Goal: Transaction & Acquisition: Purchase product/service

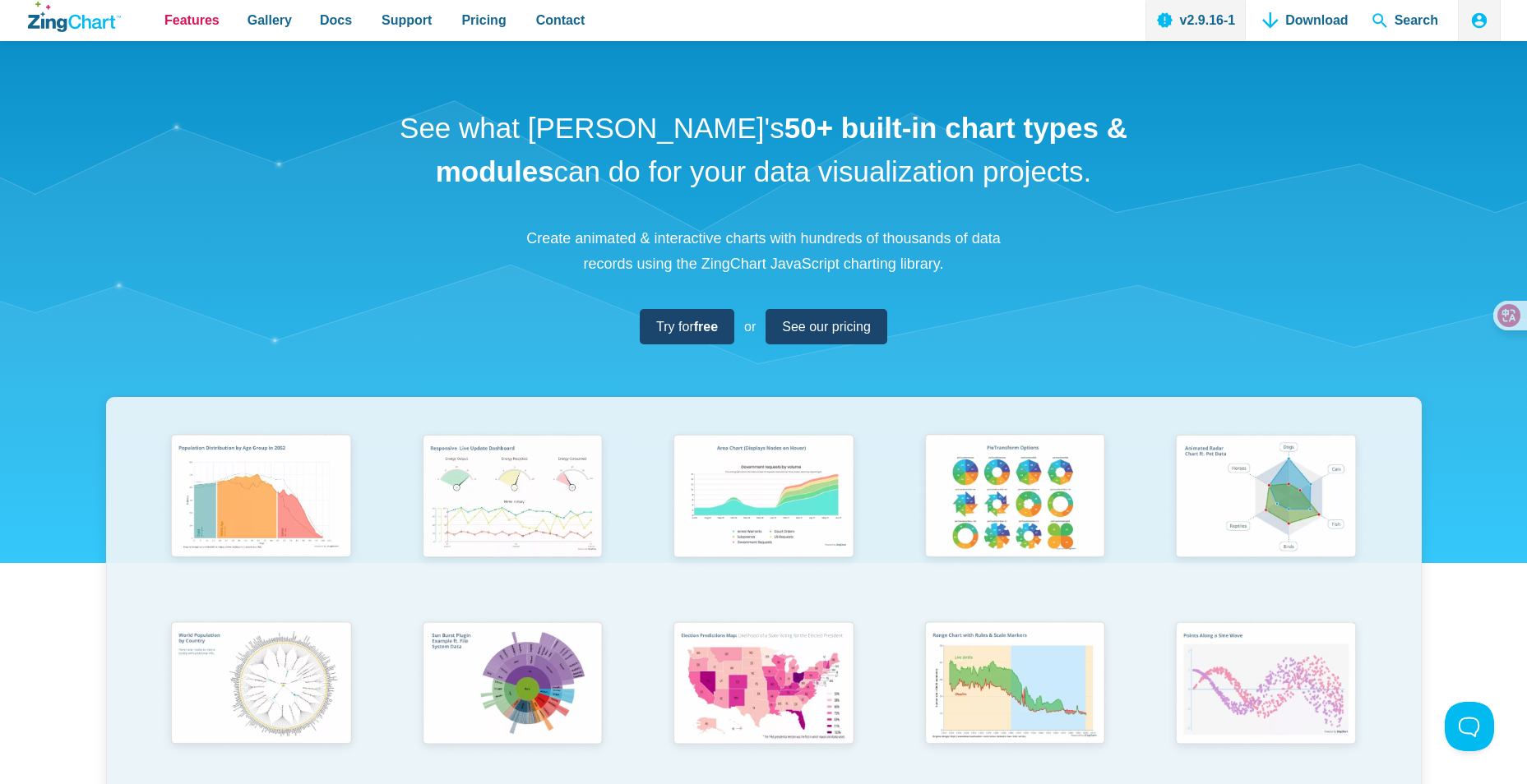
click at [180, 22] on span "Features" at bounding box center [191, 20] width 55 height 23
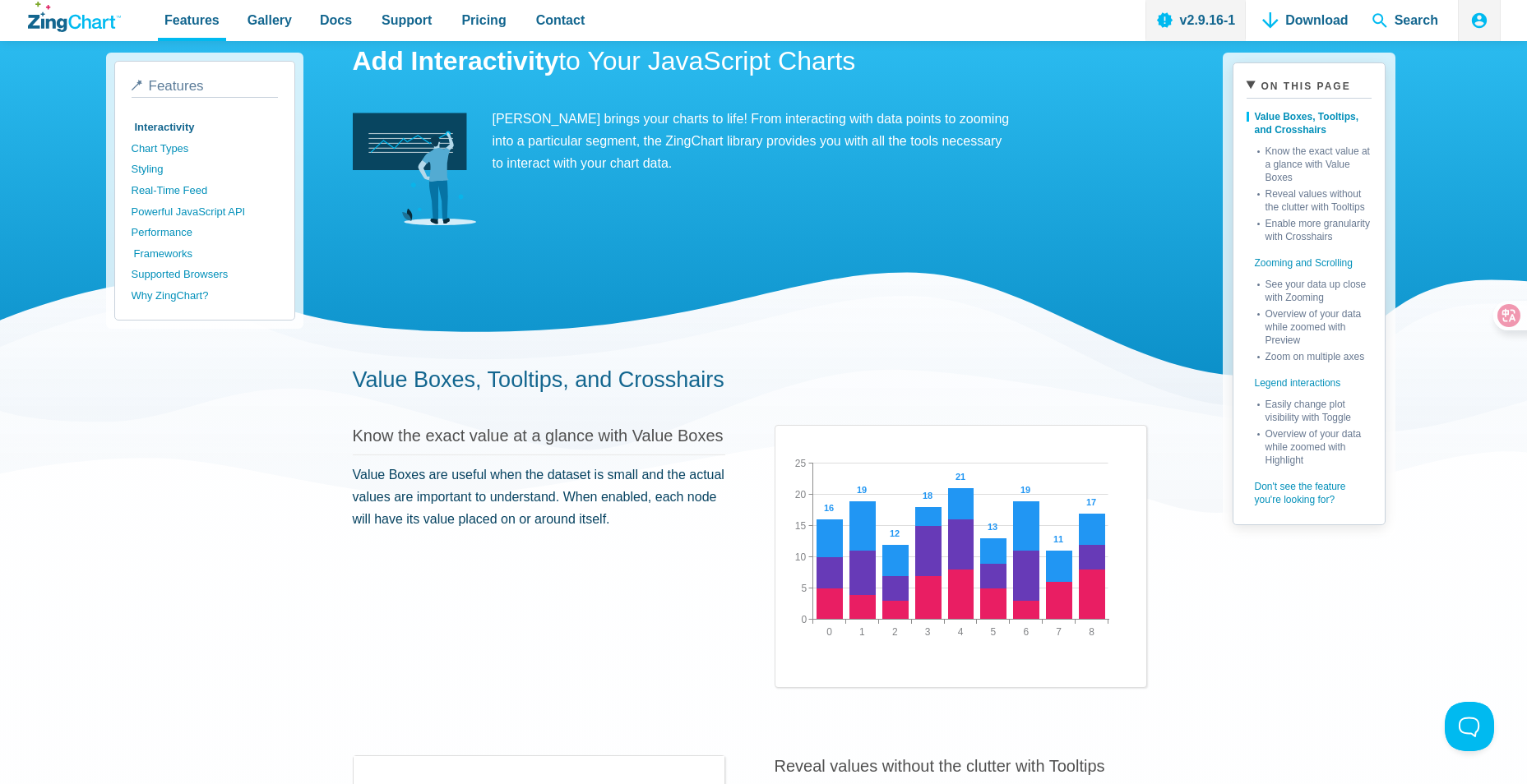
click at [165, 257] on link "Frameworks" at bounding box center [208, 254] width 146 height 22
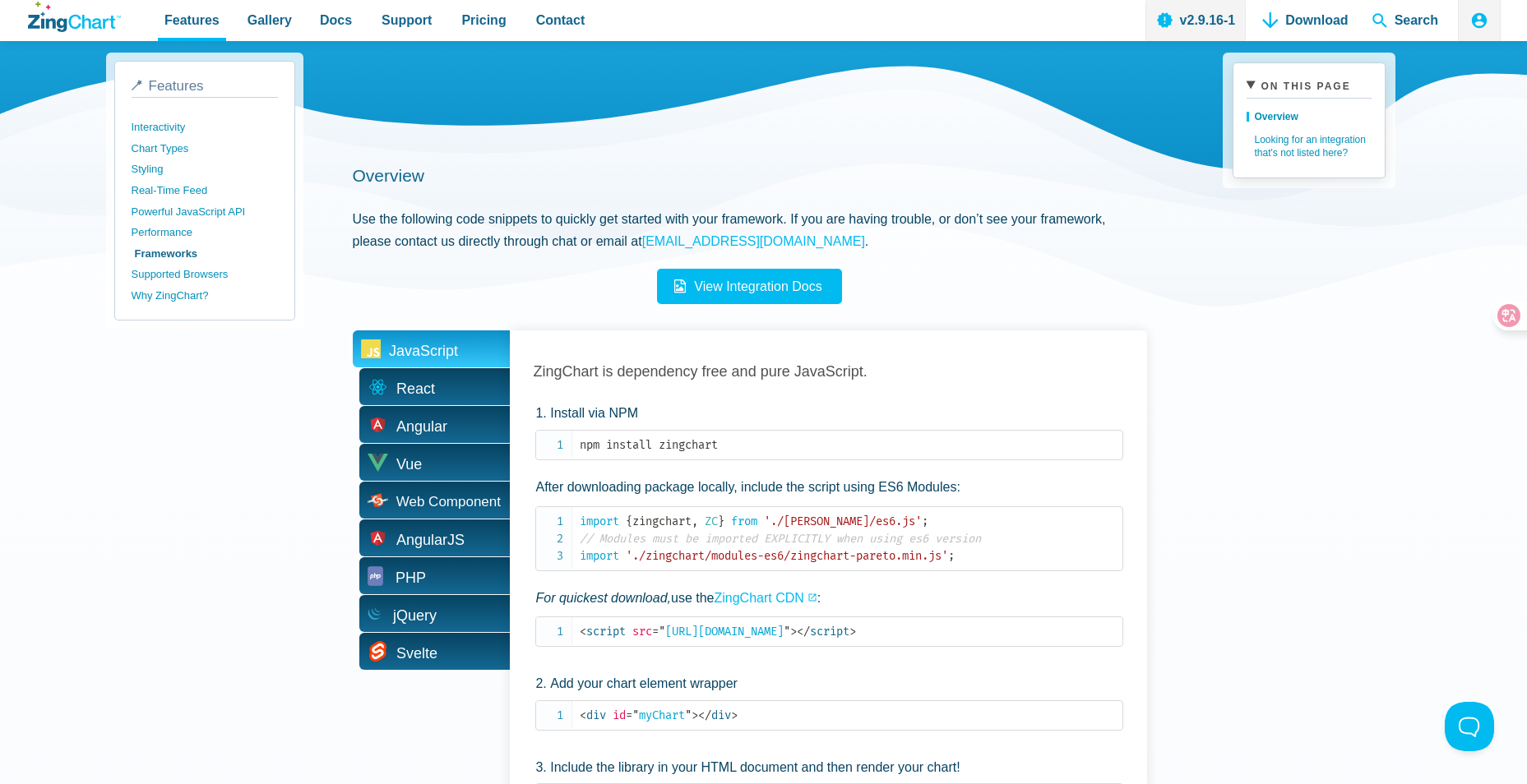
scroll to position [328, 0]
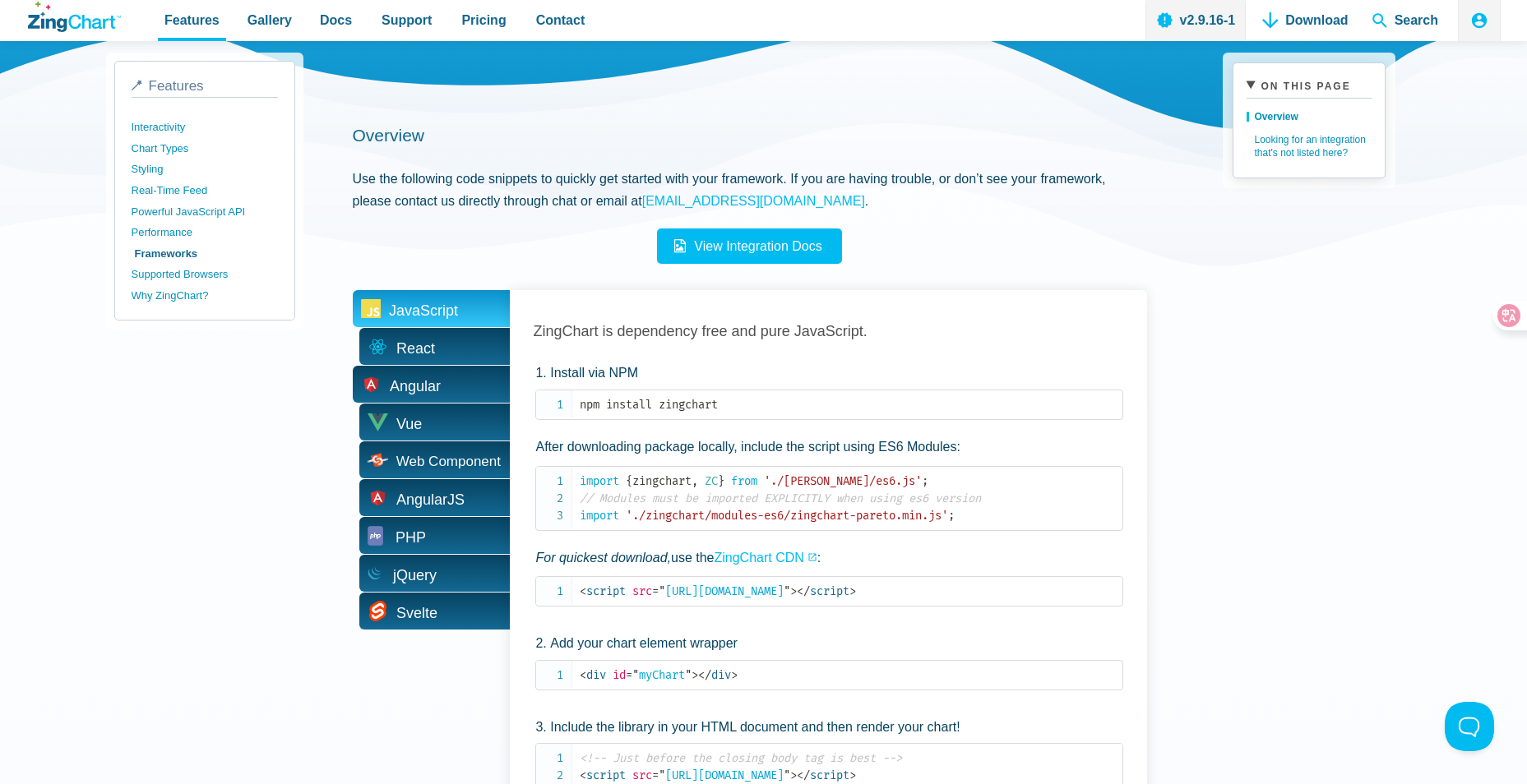
click at [447, 390] on span "Angular" at bounding box center [431, 383] width 157 height 37
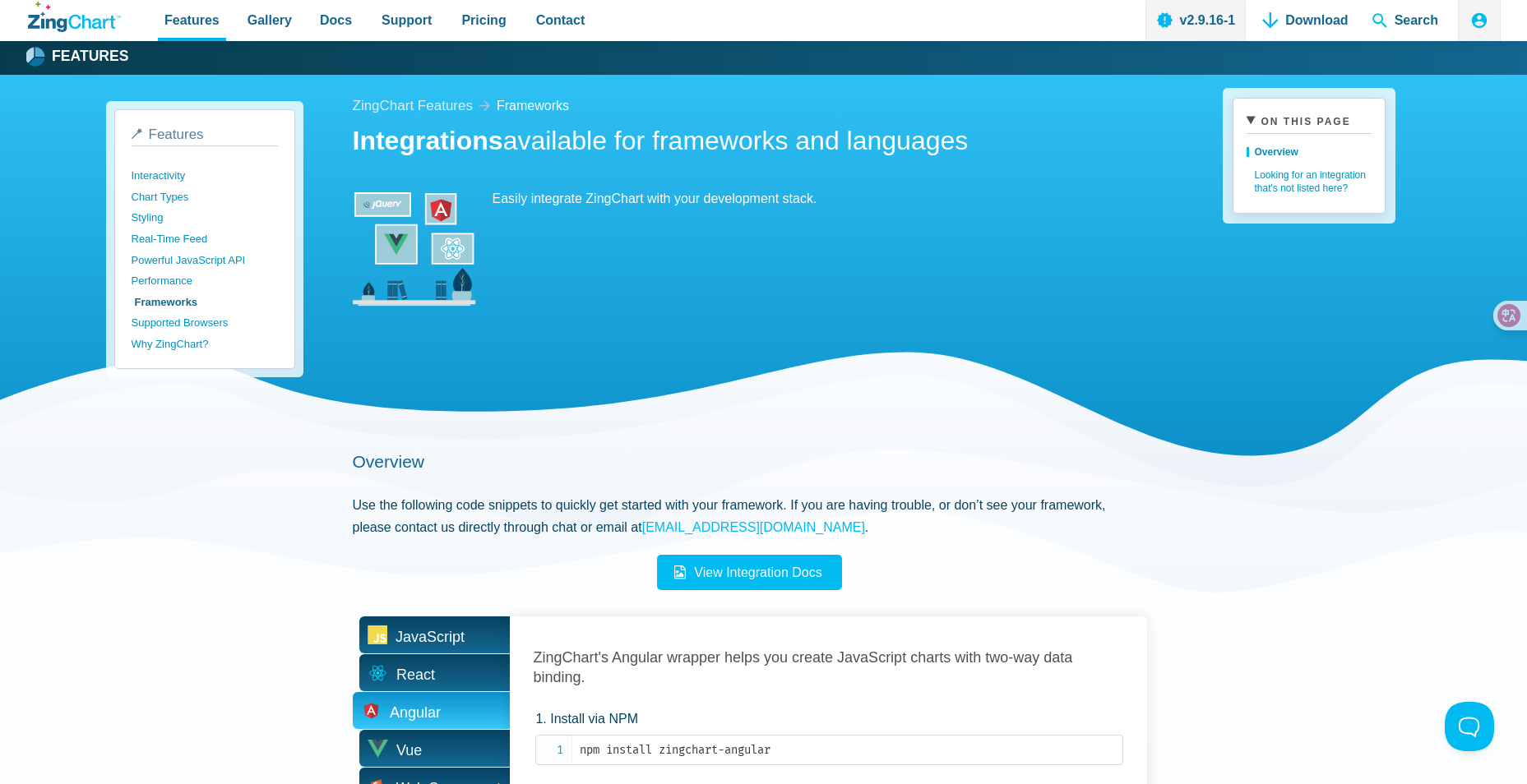
scroll to position [0, 0]
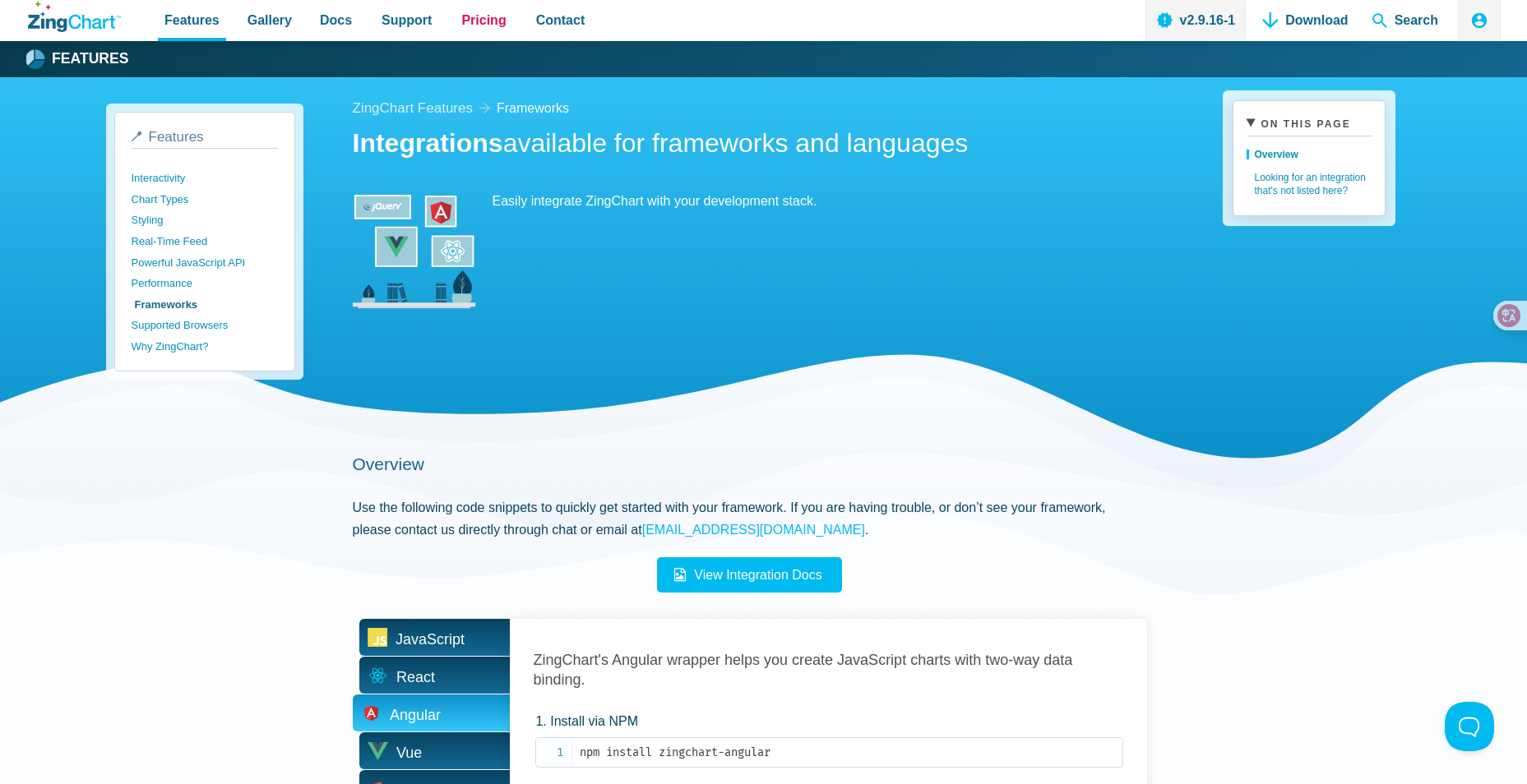
click at [486, 16] on span "Pricing" at bounding box center [483, 20] width 44 height 23
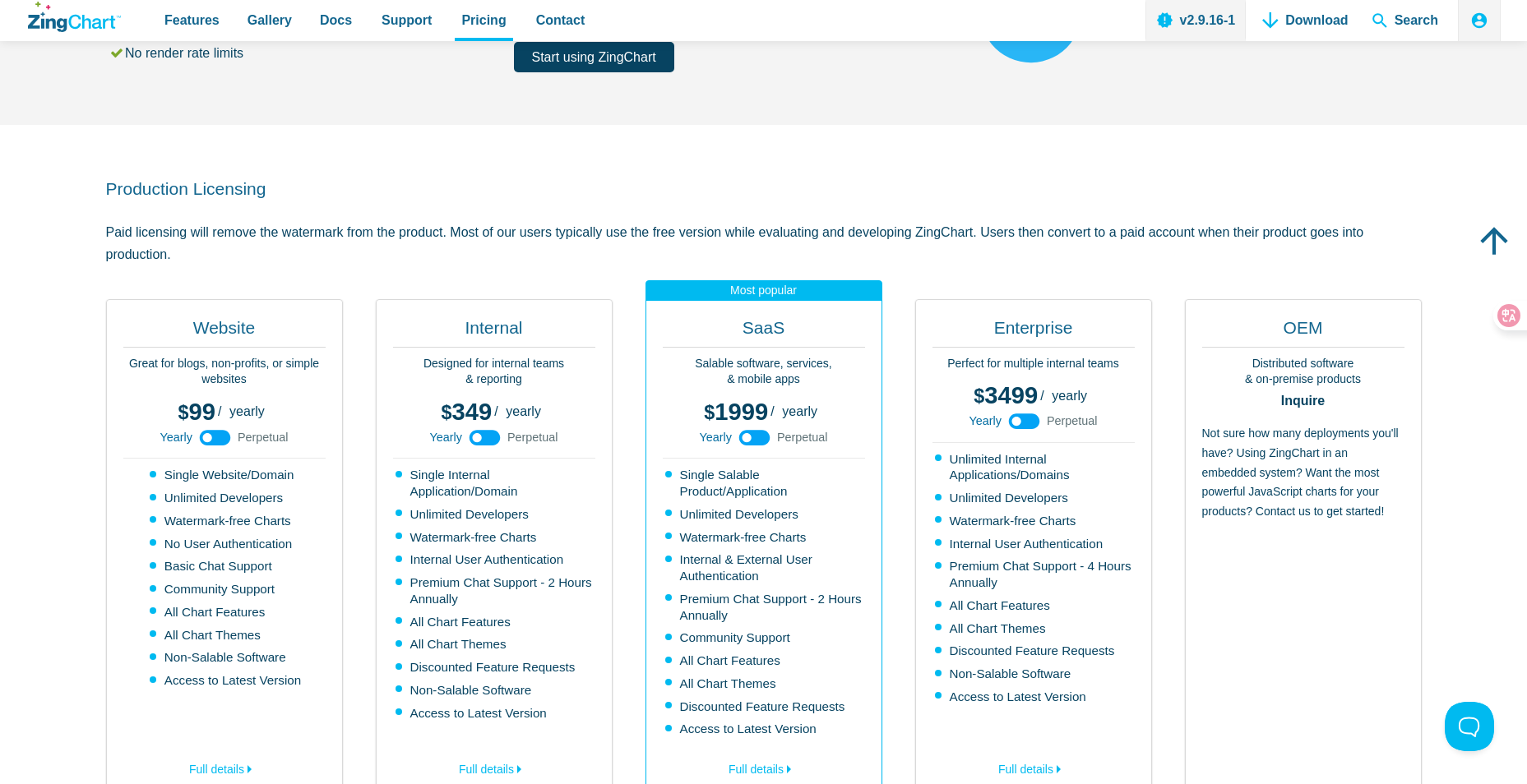
scroll to position [328, 0]
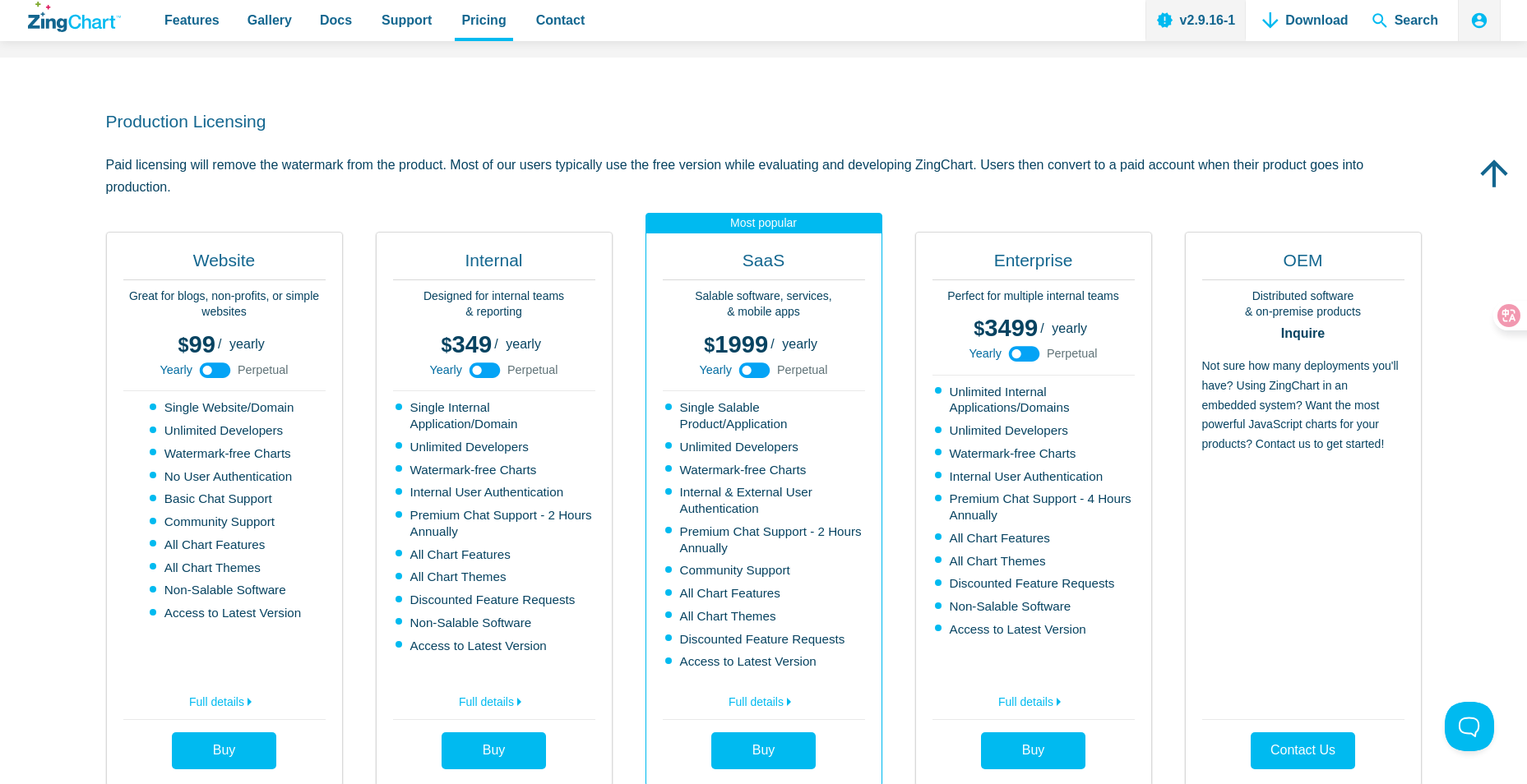
click at [220, 370] on use "App Content" at bounding box center [215, 370] width 32 height 15
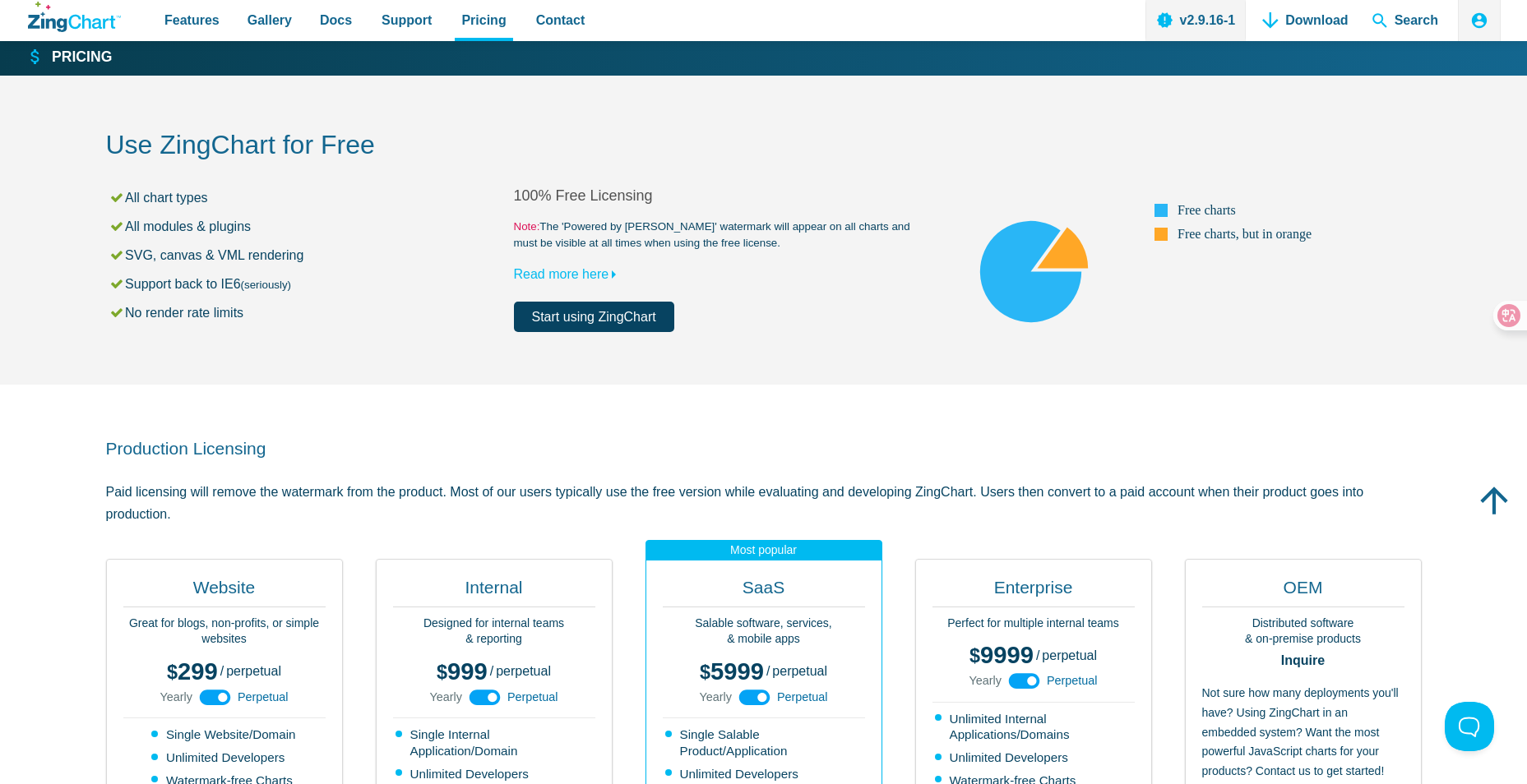
scroll to position [0, 0]
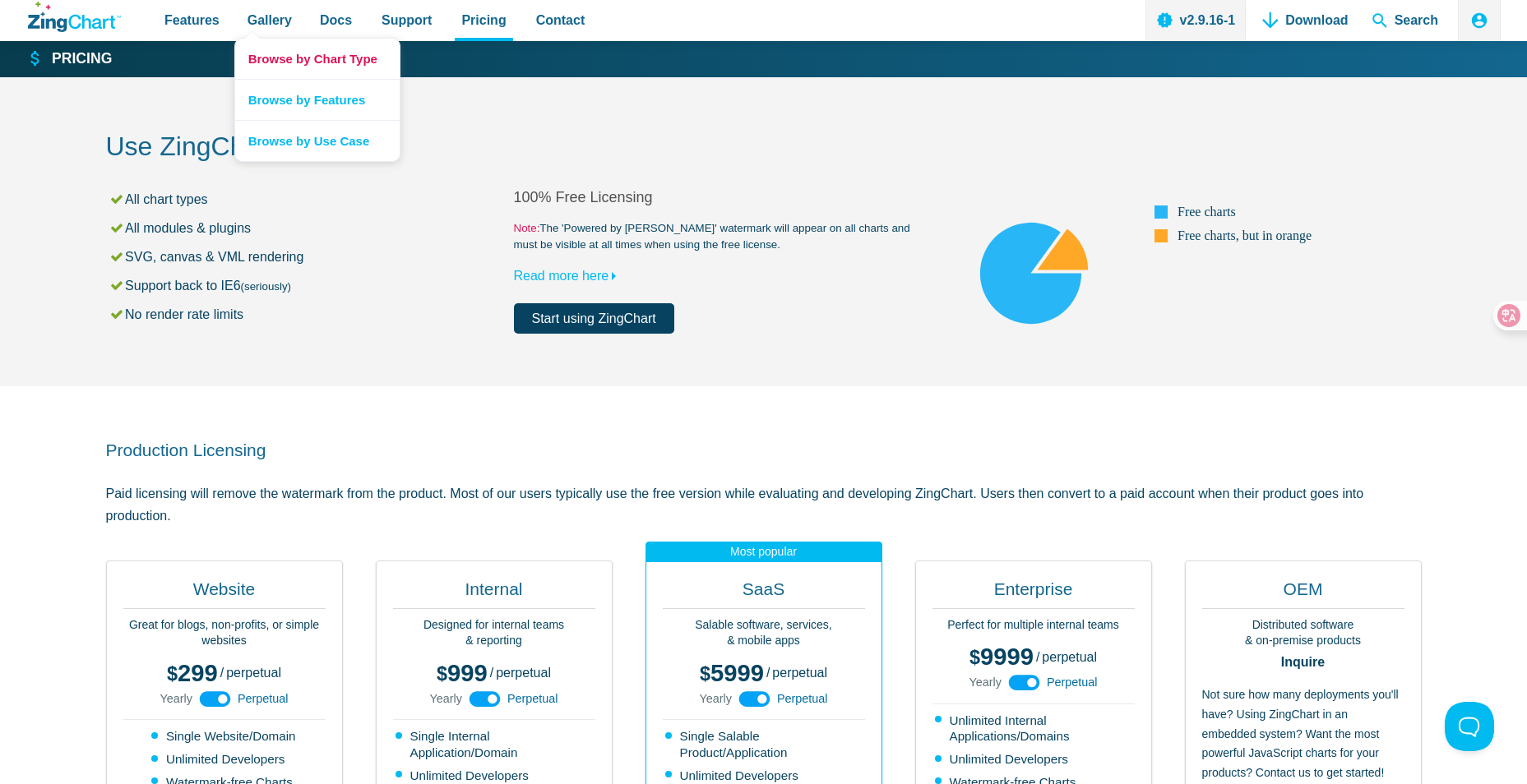
click at [326, 60] on link "Browse by Chart Type" at bounding box center [318, 59] width 164 height 41
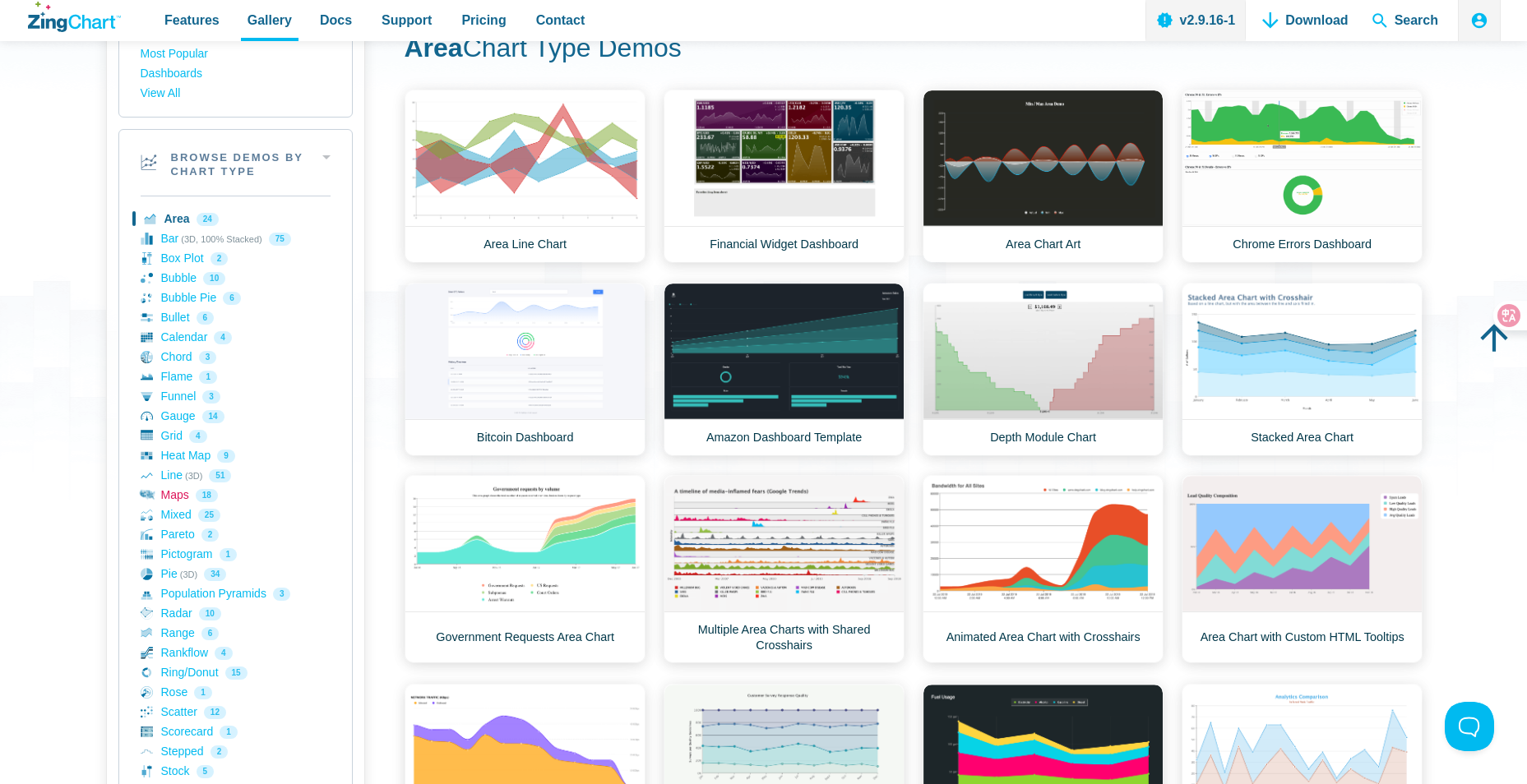
click at [171, 493] on link "Maps 18" at bounding box center [236, 495] width 190 height 20
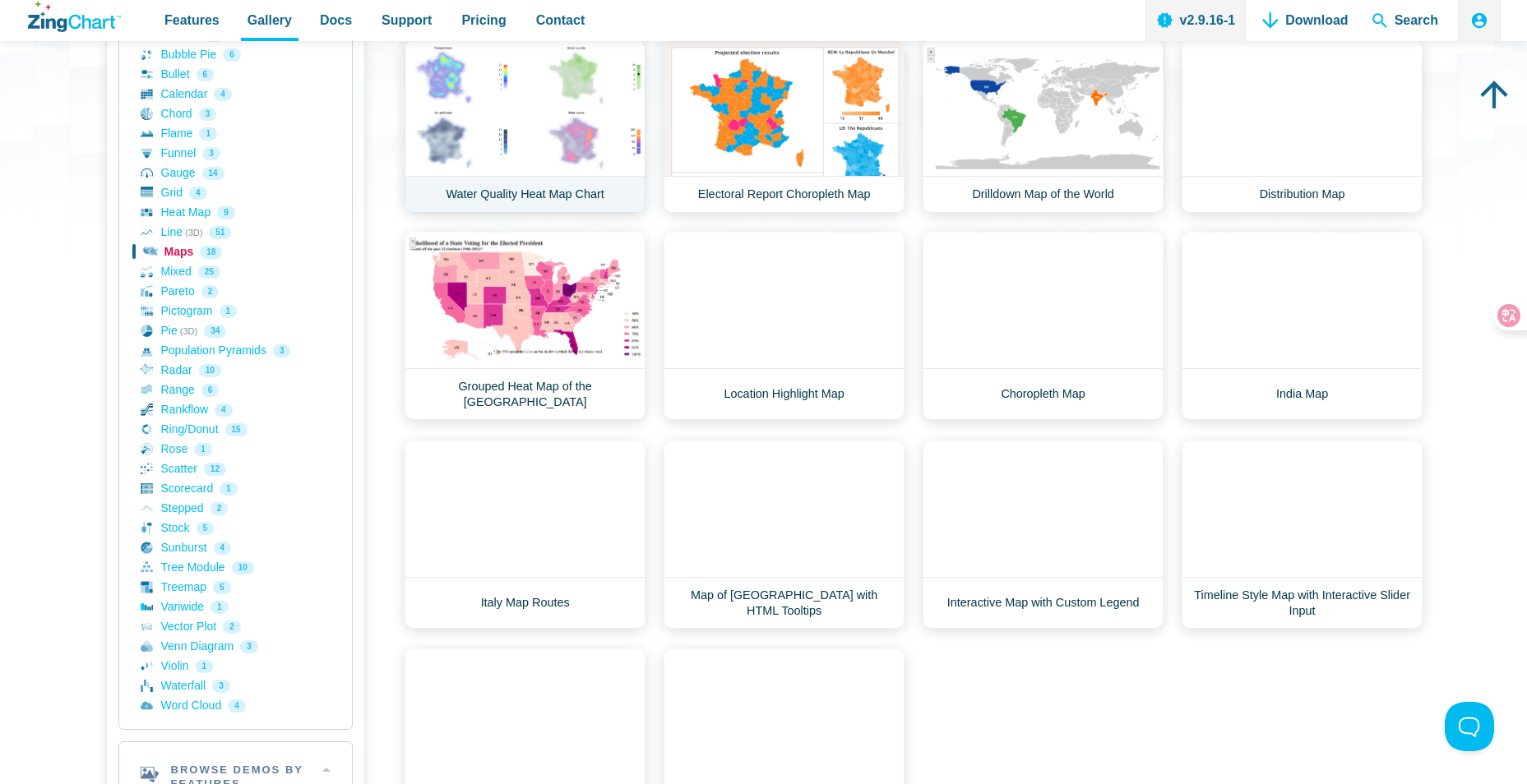
scroll to position [411, 0]
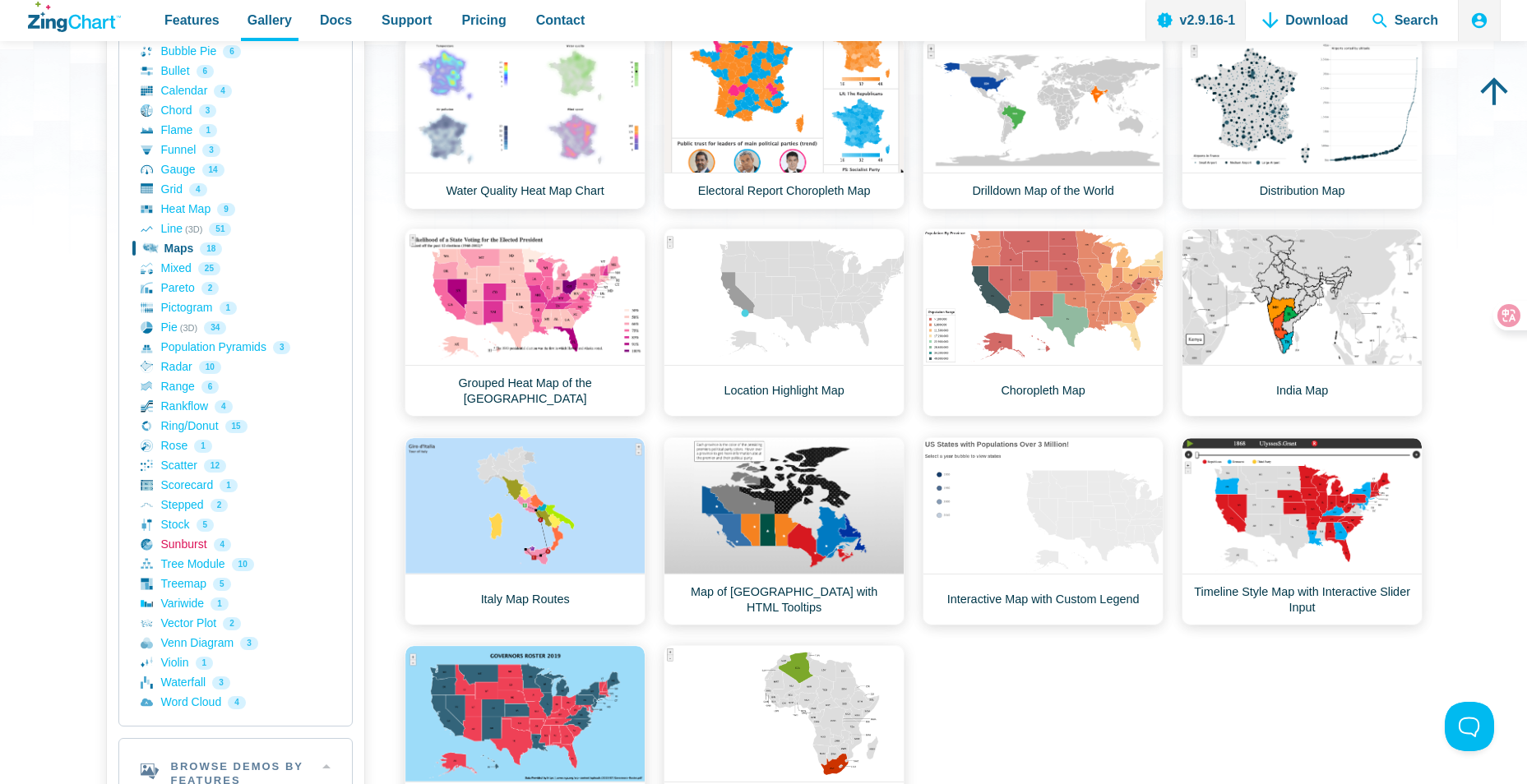
click at [195, 549] on link "Sunburst 4" at bounding box center [236, 545] width 190 height 20
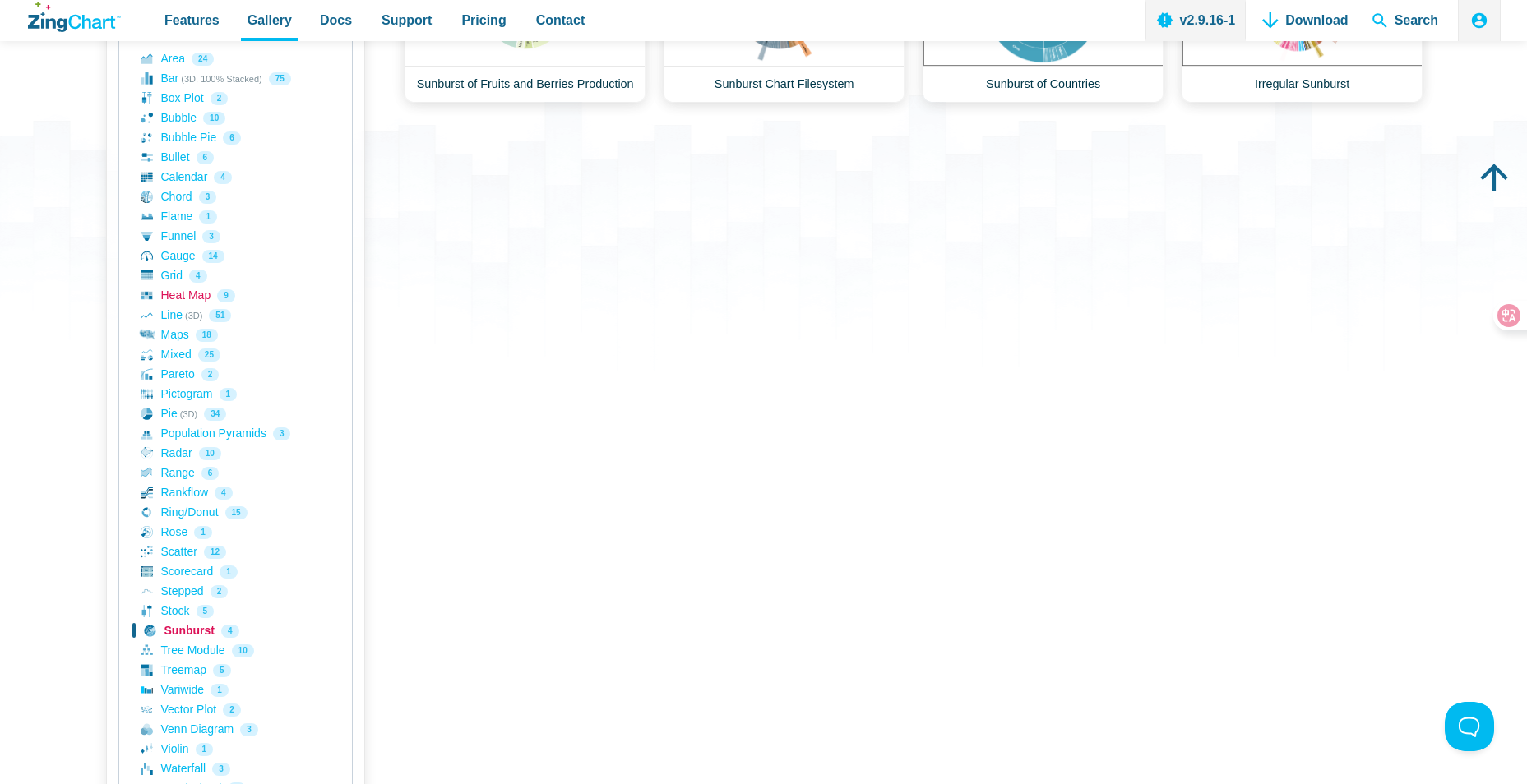
scroll to position [328, 0]
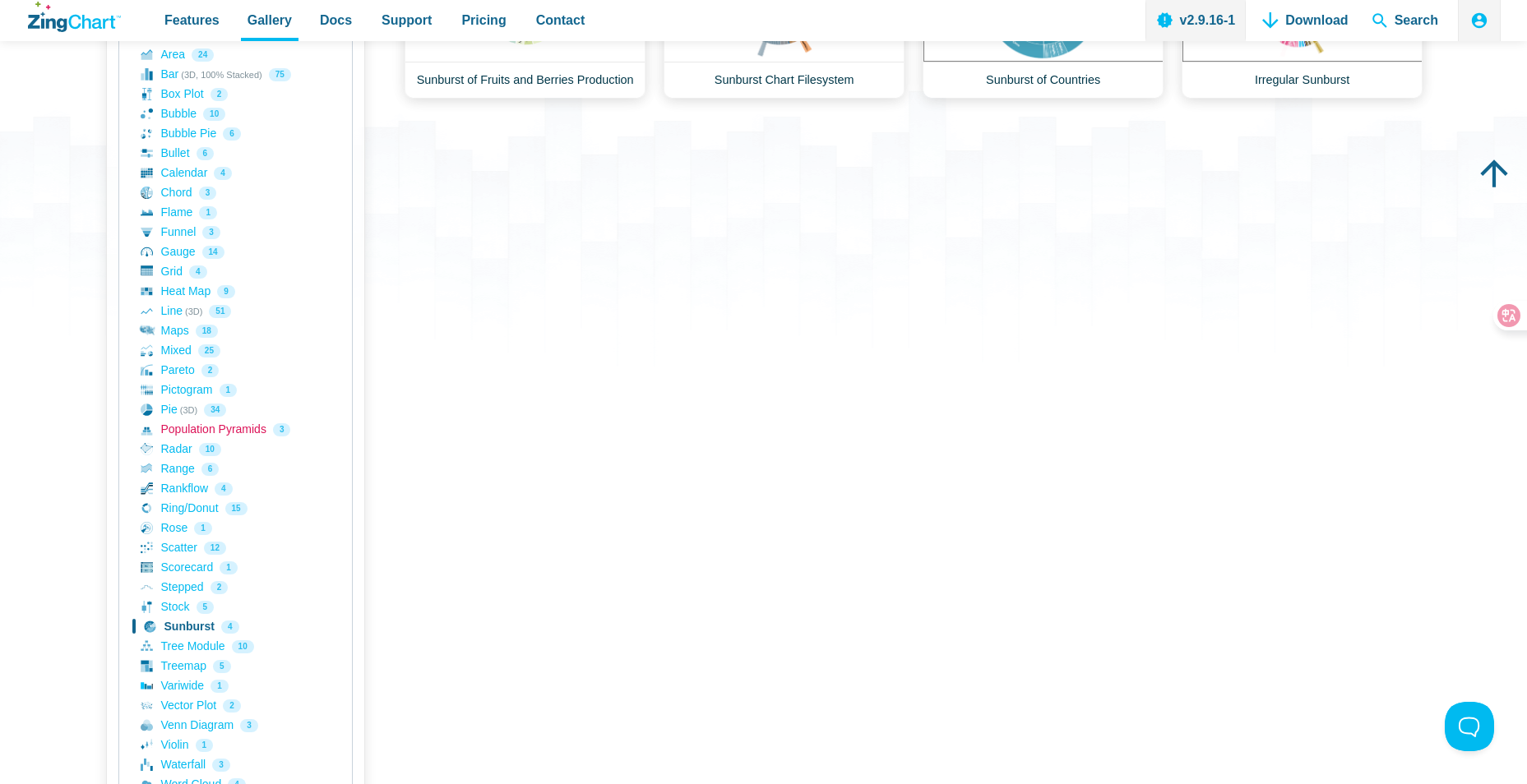
click at [180, 437] on link "Population Pyramids 3" at bounding box center [236, 430] width 190 height 20
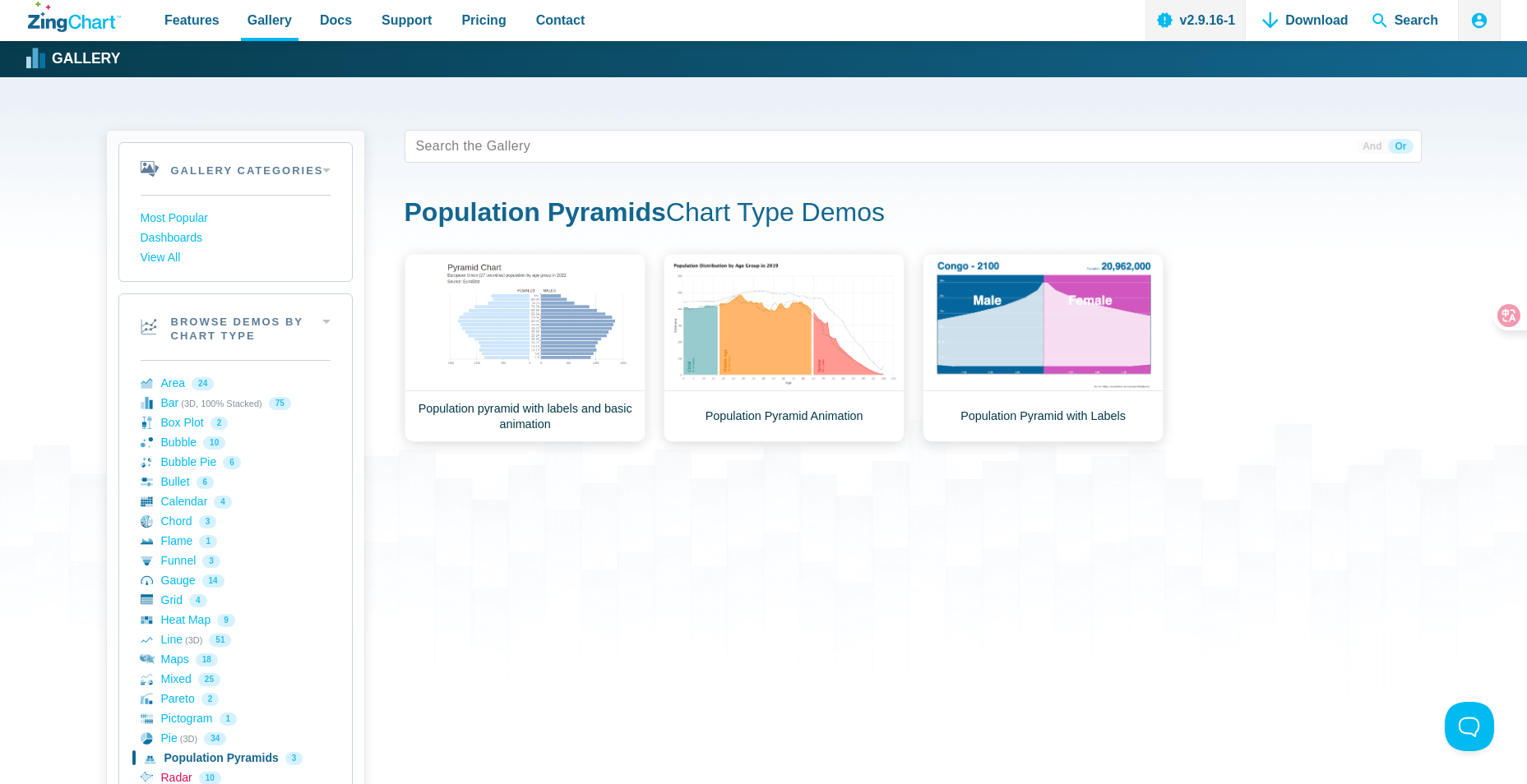
click at [177, 774] on link "Radar 10" at bounding box center [236, 779] width 190 height 20
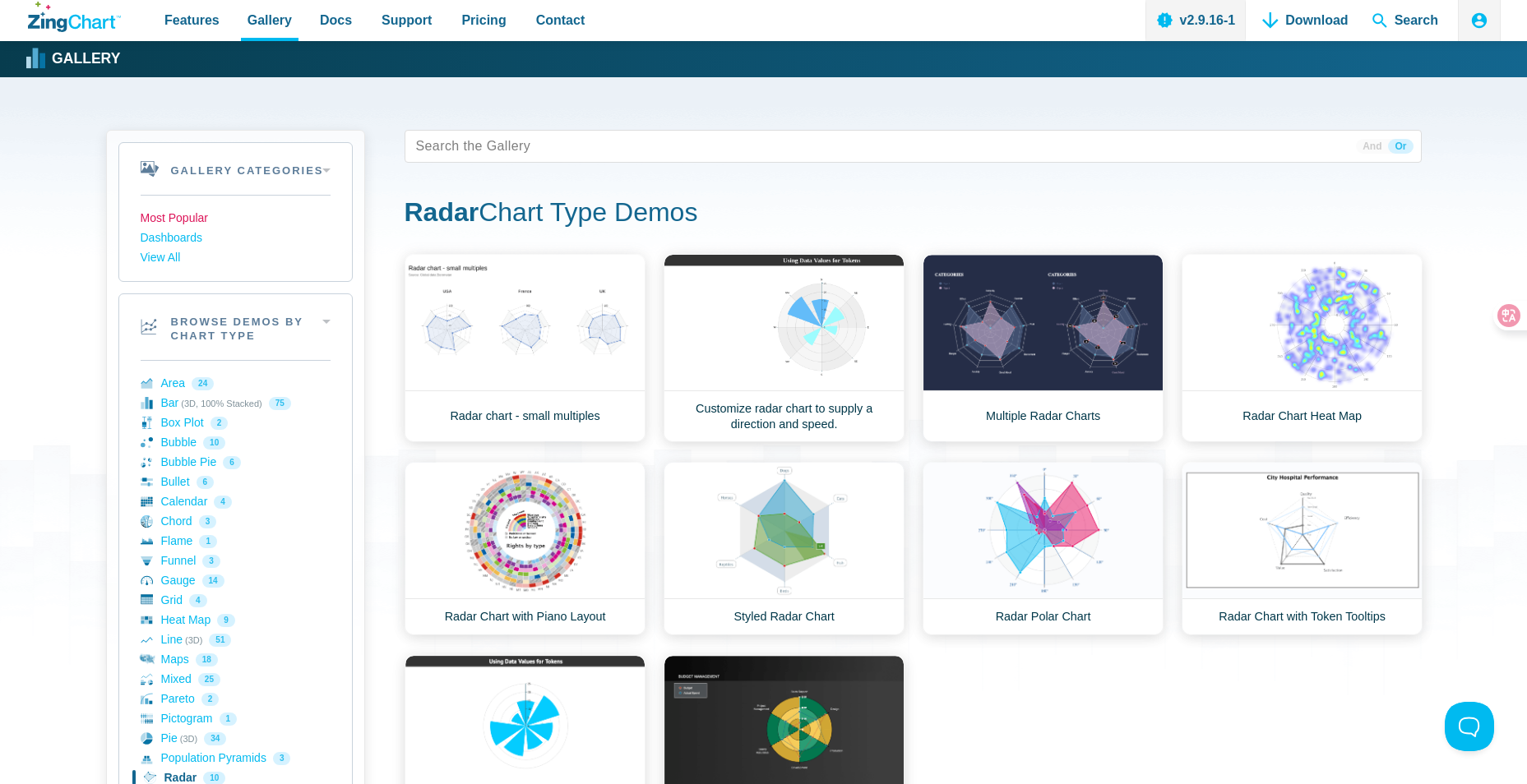
click at [188, 220] on link "Most Popular" at bounding box center [236, 218] width 190 height 20
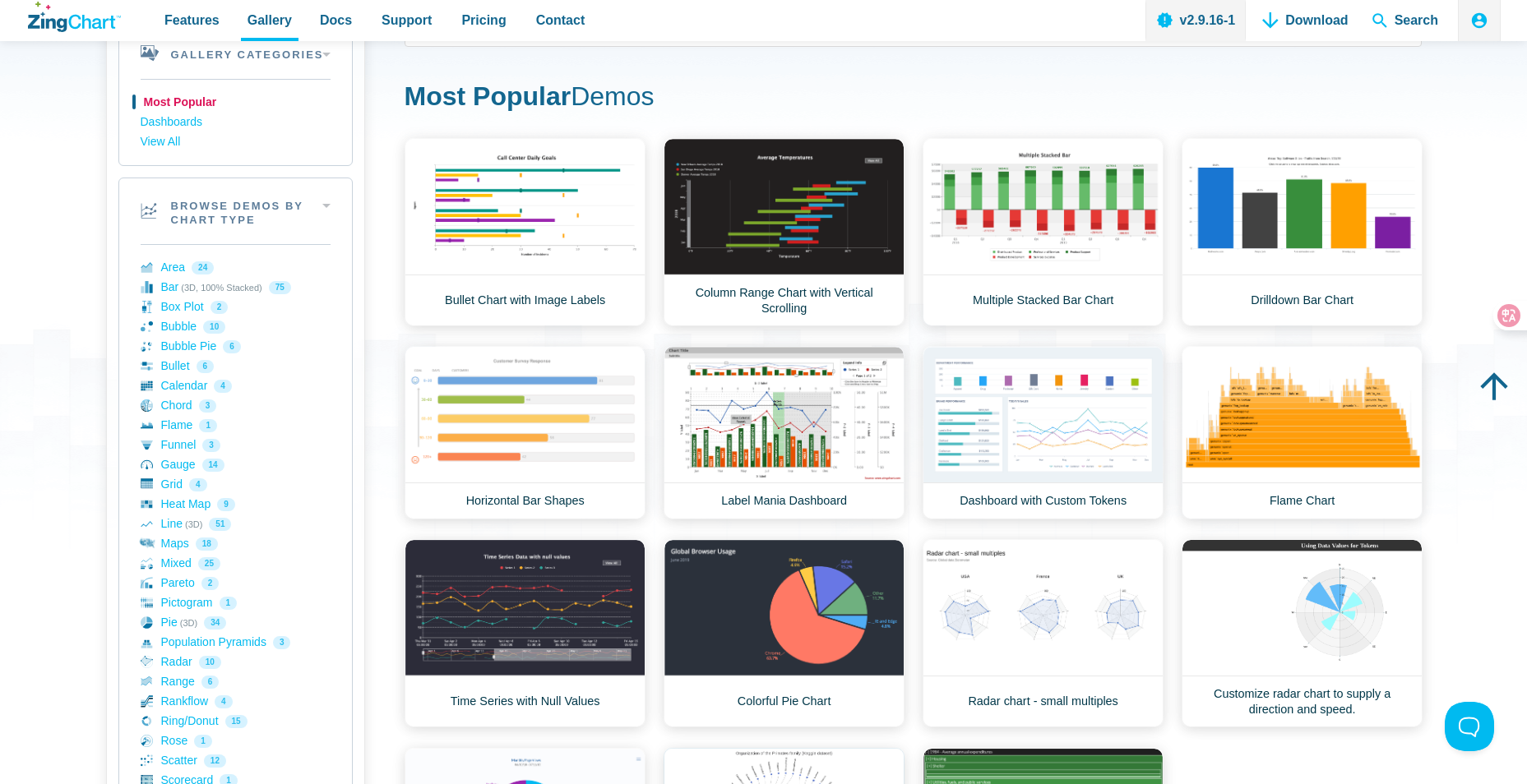
scroll to position [82, 0]
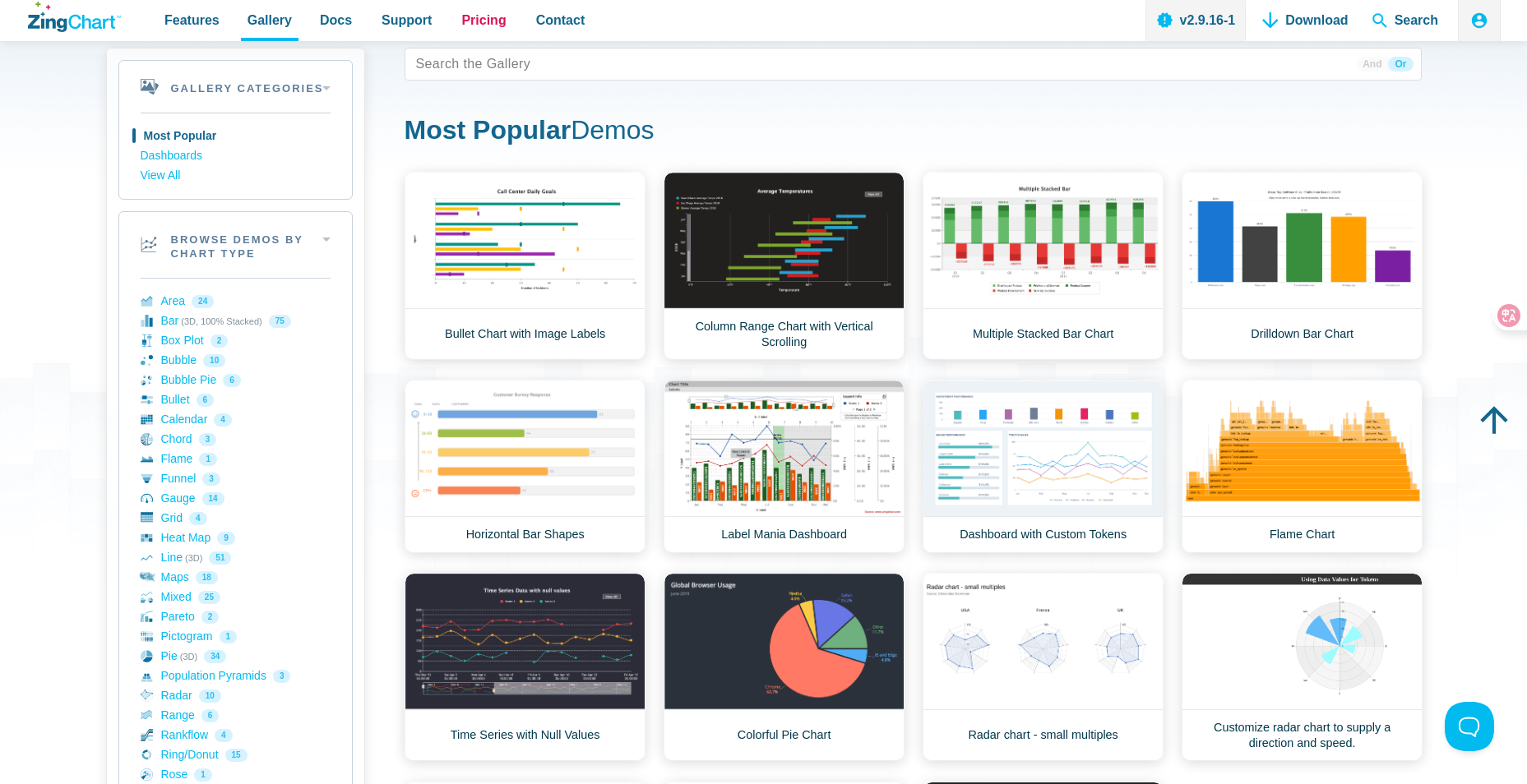
click at [476, 25] on span "Pricing" at bounding box center [483, 20] width 44 height 23
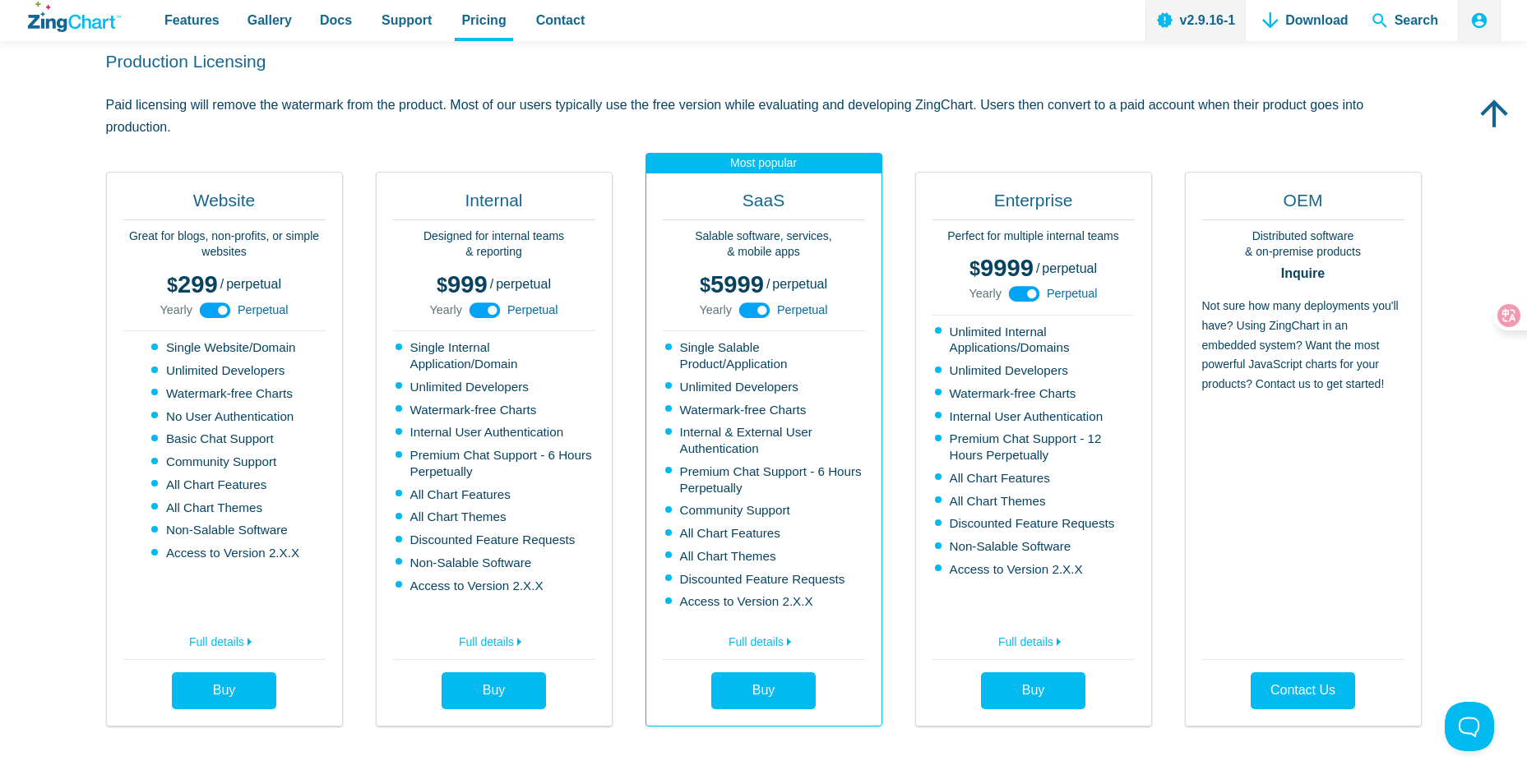
scroll to position [411, 0]
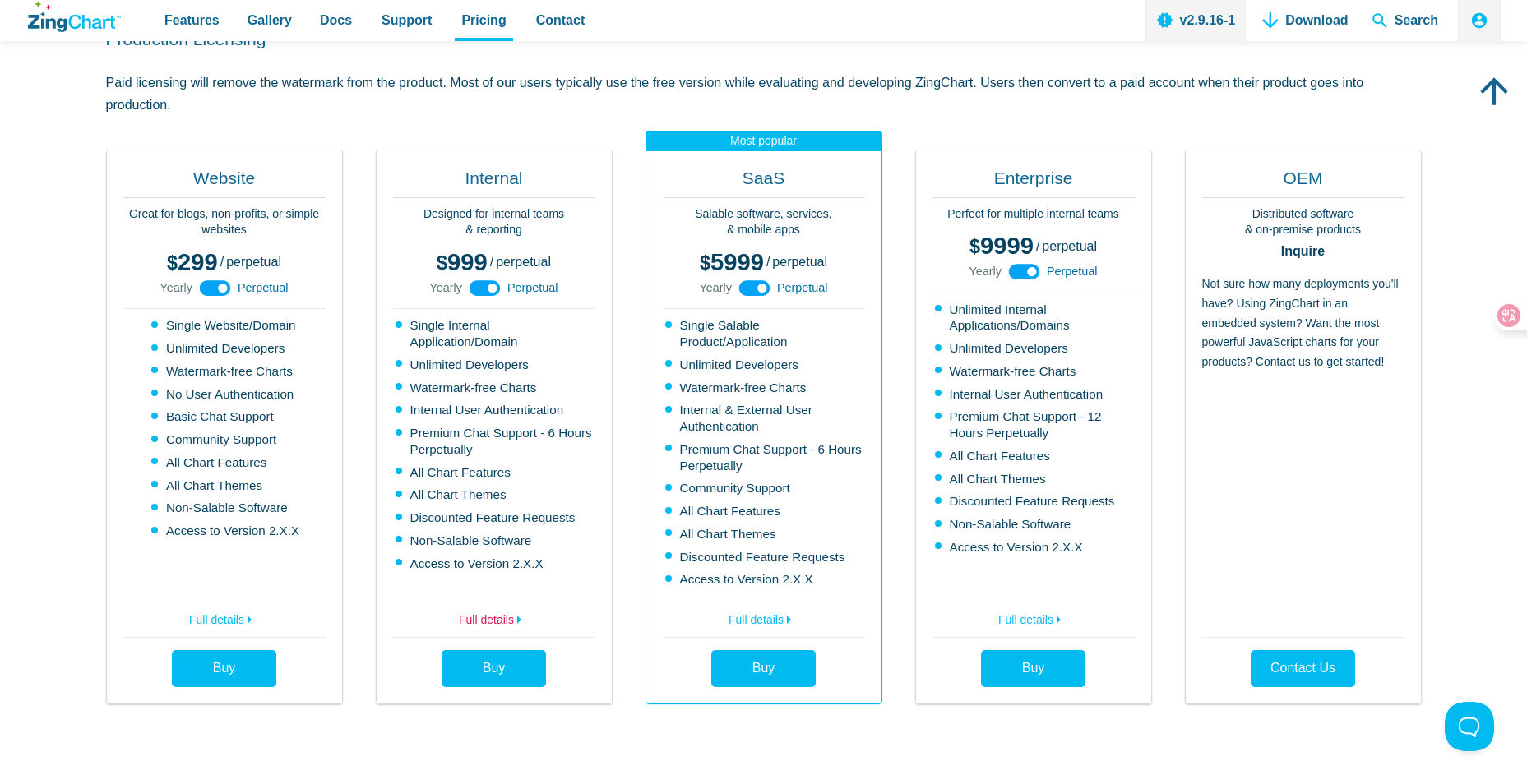
click at [510, 622] on link "Full details" at bounding box center [495, 617] width 202 height 26
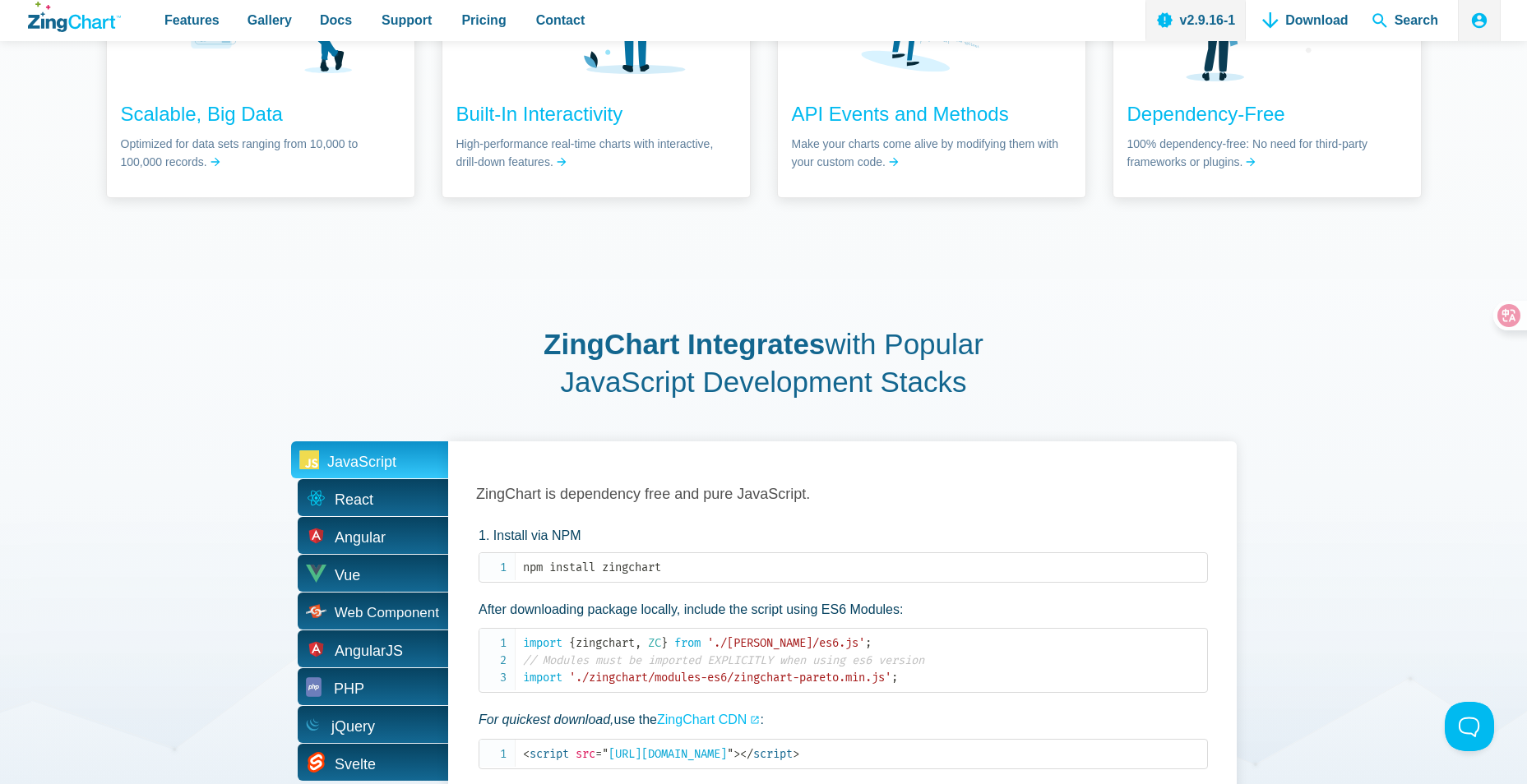
scroll to position [3206, 0]
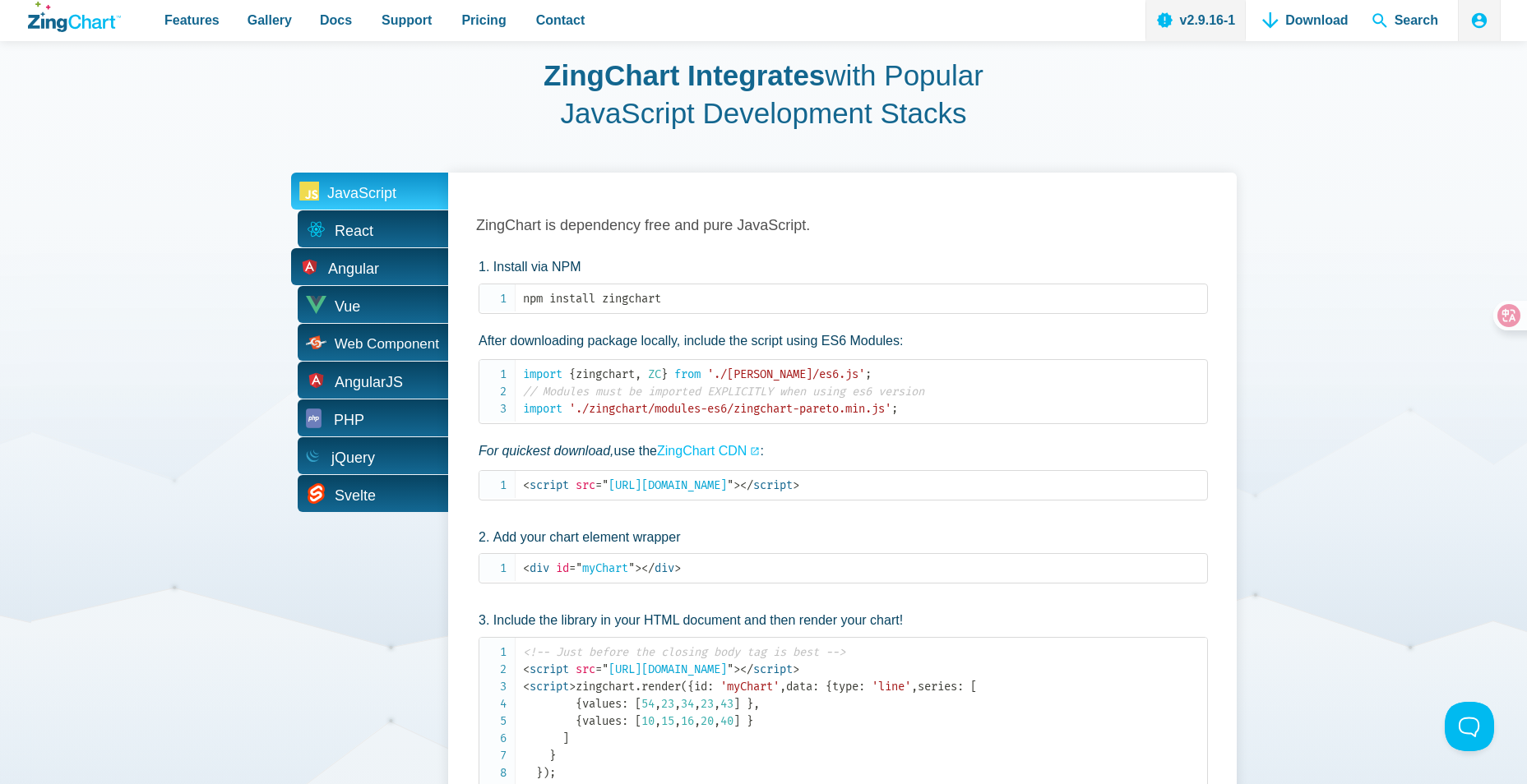
click at [359, 278] on span "Angular" at bounding box center [354, 269] width 51 height 25
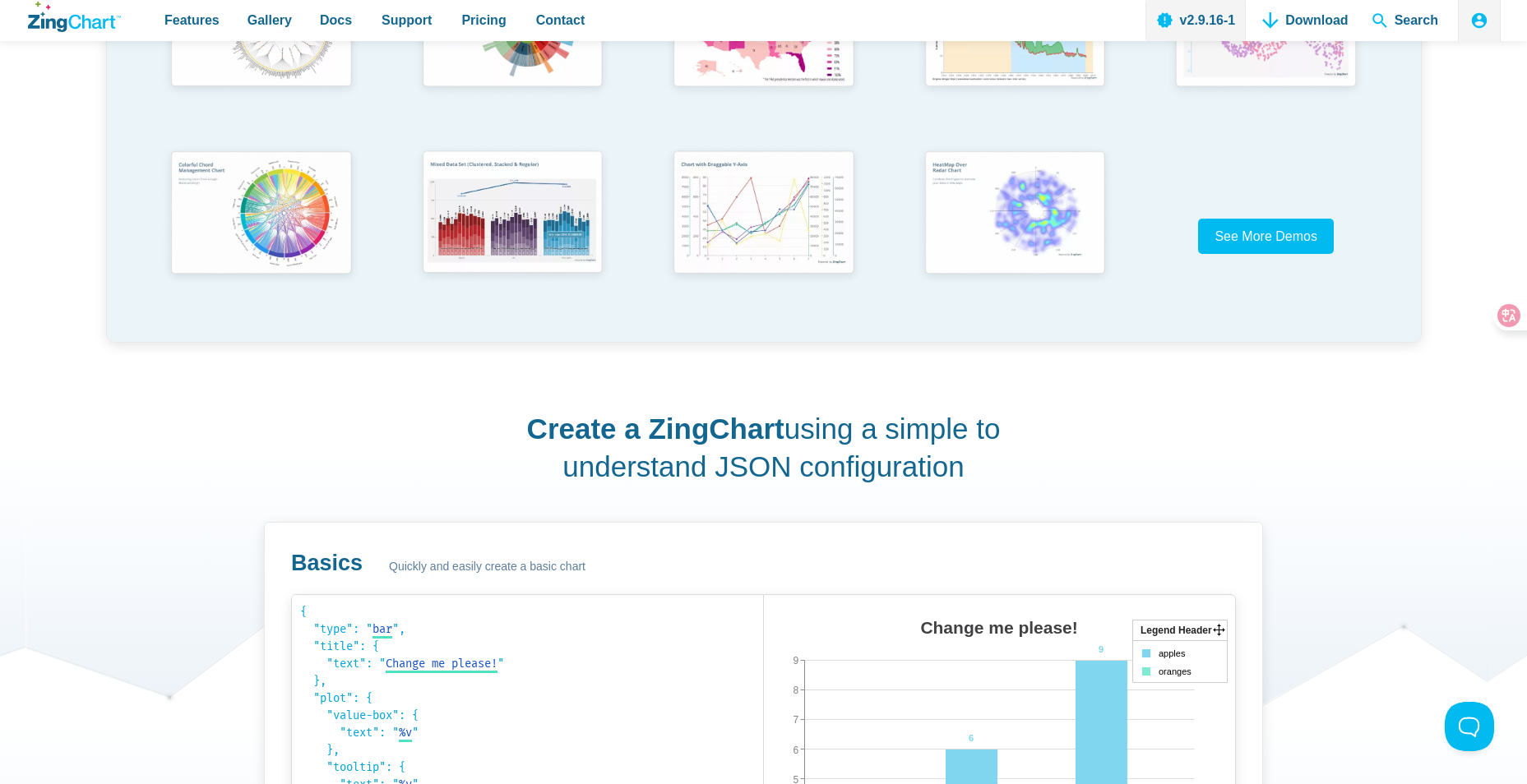
scroll to position [164, 0]
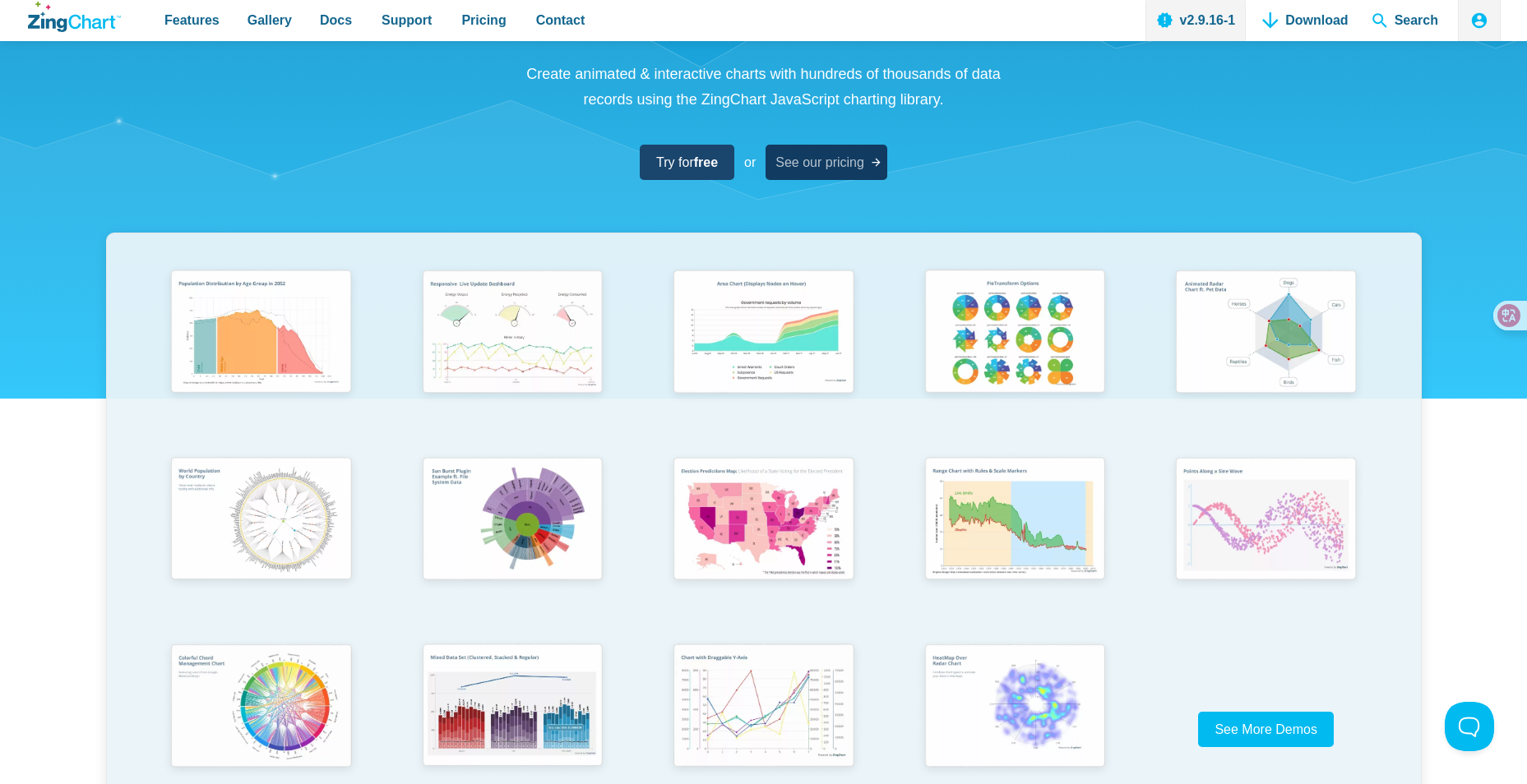
click at [812, 167] on span "See our pricing" at bounding box center [819, 162] width 88 height 23
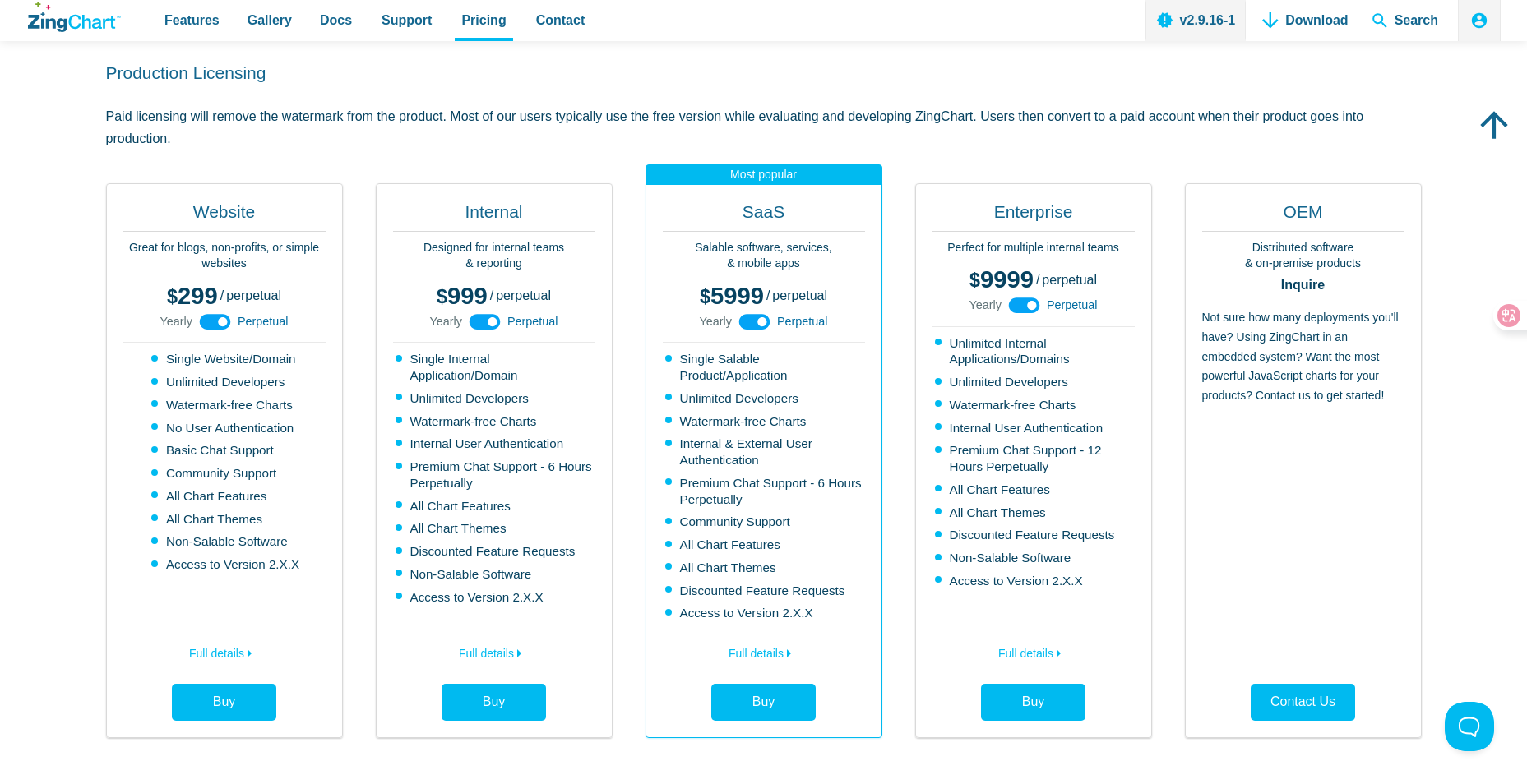
scroll to position [576, 0]
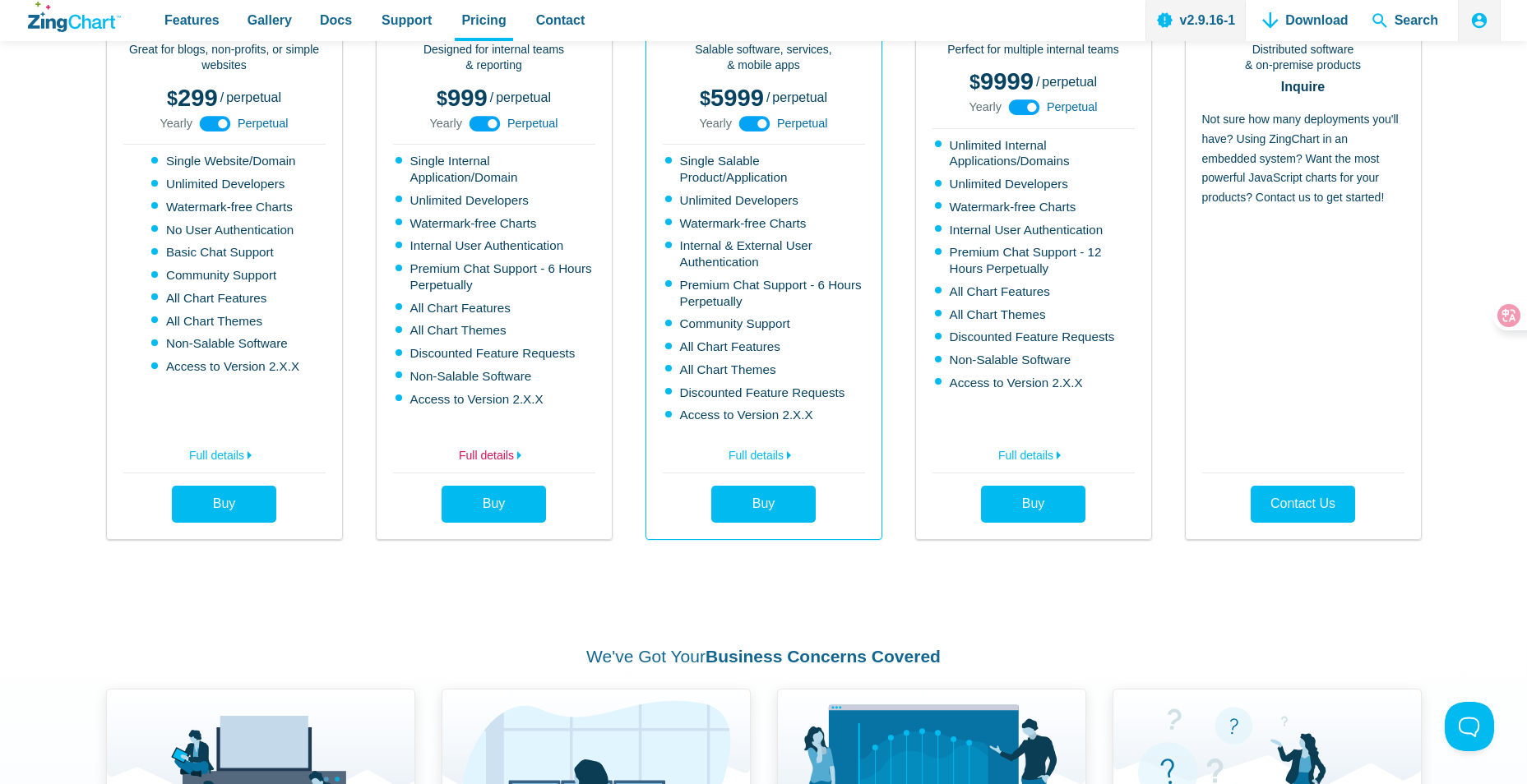
click at [501, 458] on link "Full details" at bounding box center [495, 452] width 202 height 26
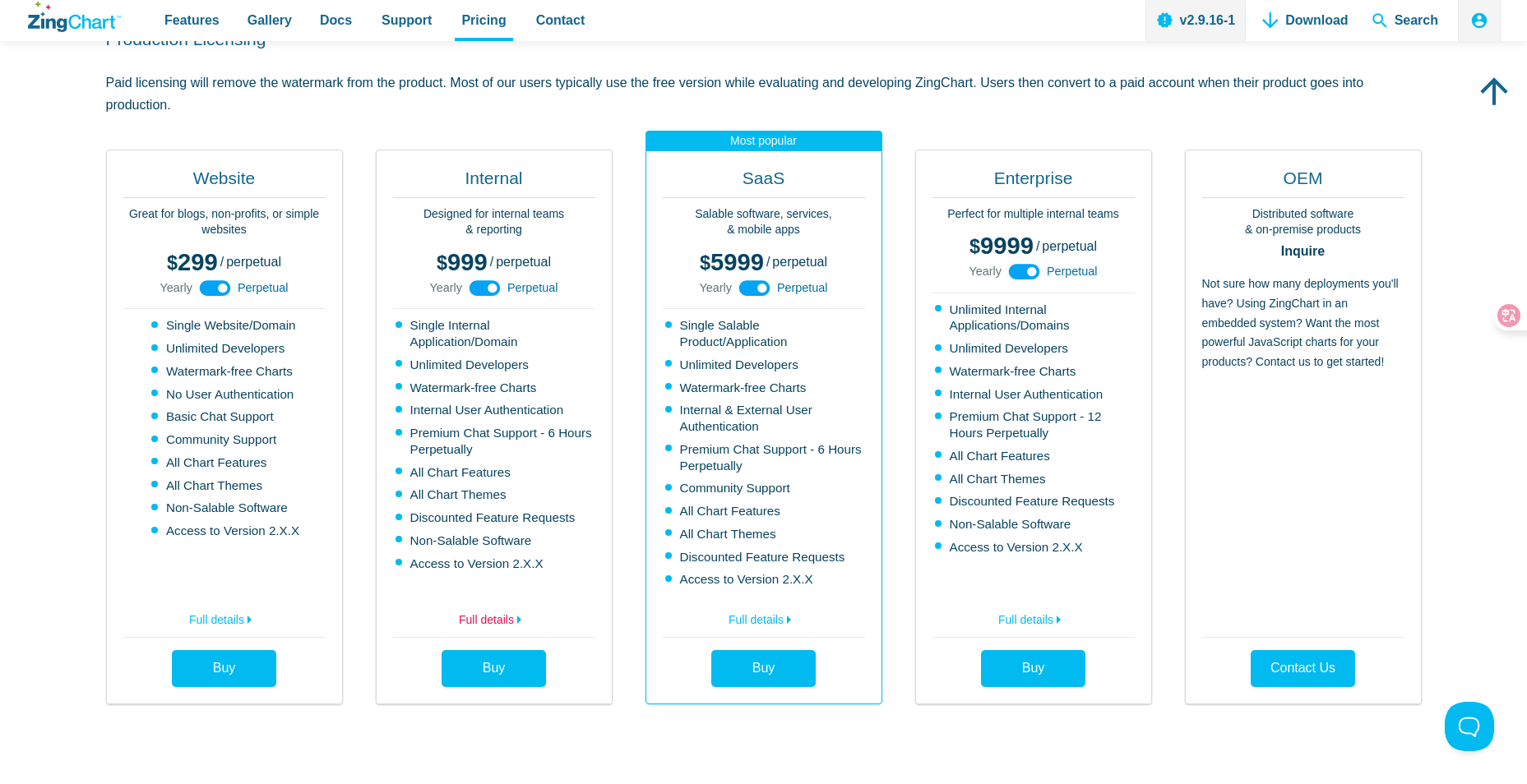
click at [505, 616] on link "Full details" at bounding box center [495, 617] width 202 height 26
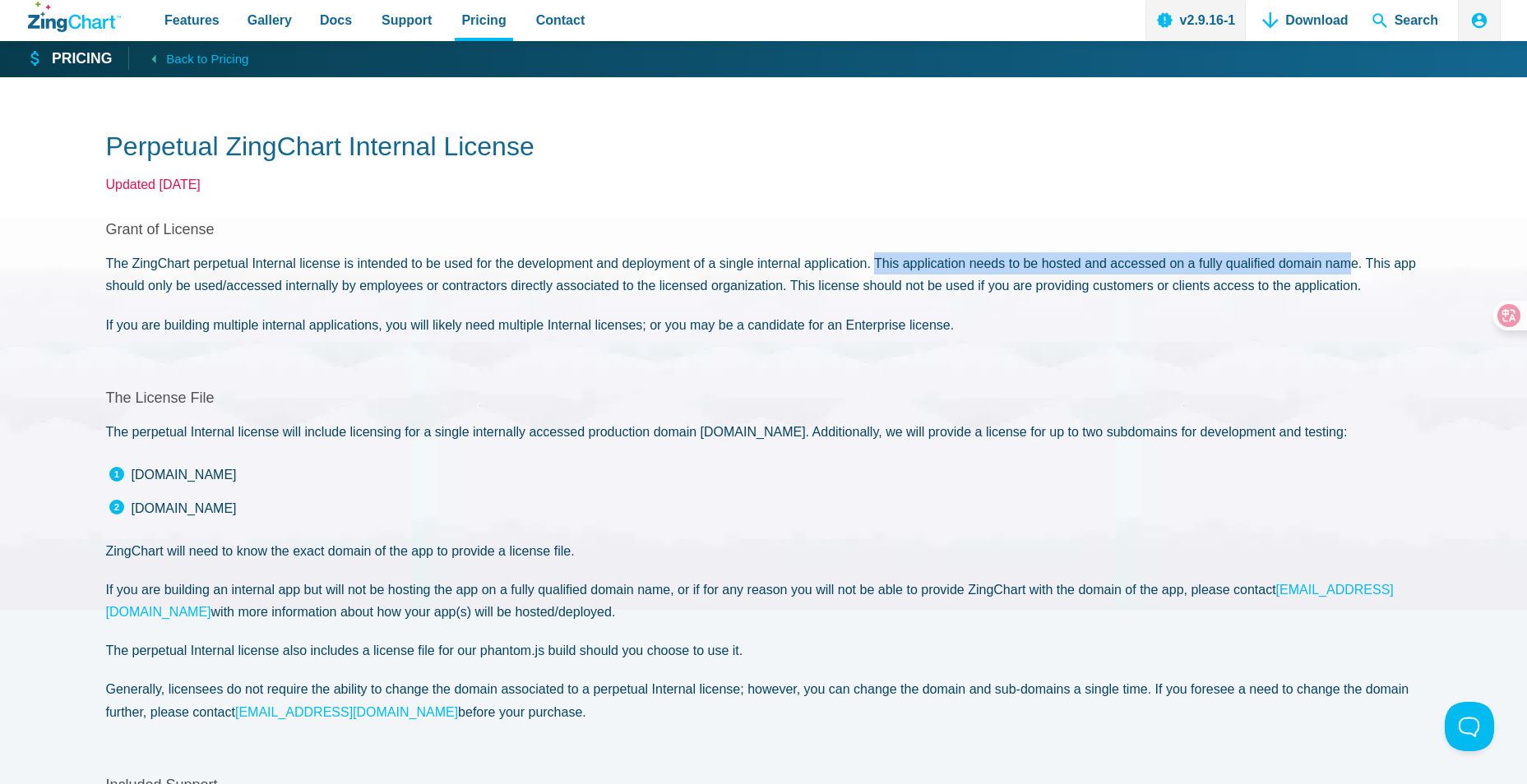
drag, startPoint x: 879, startPoint y: 268, endPoint x: 1355, endPoint y: 272, distance: 476.0
click at [1355, 272] on p "The ZingChart perpetual Internal license is intended to be used for the develop…" at bounding box center [764, 274] width 1316 height 44
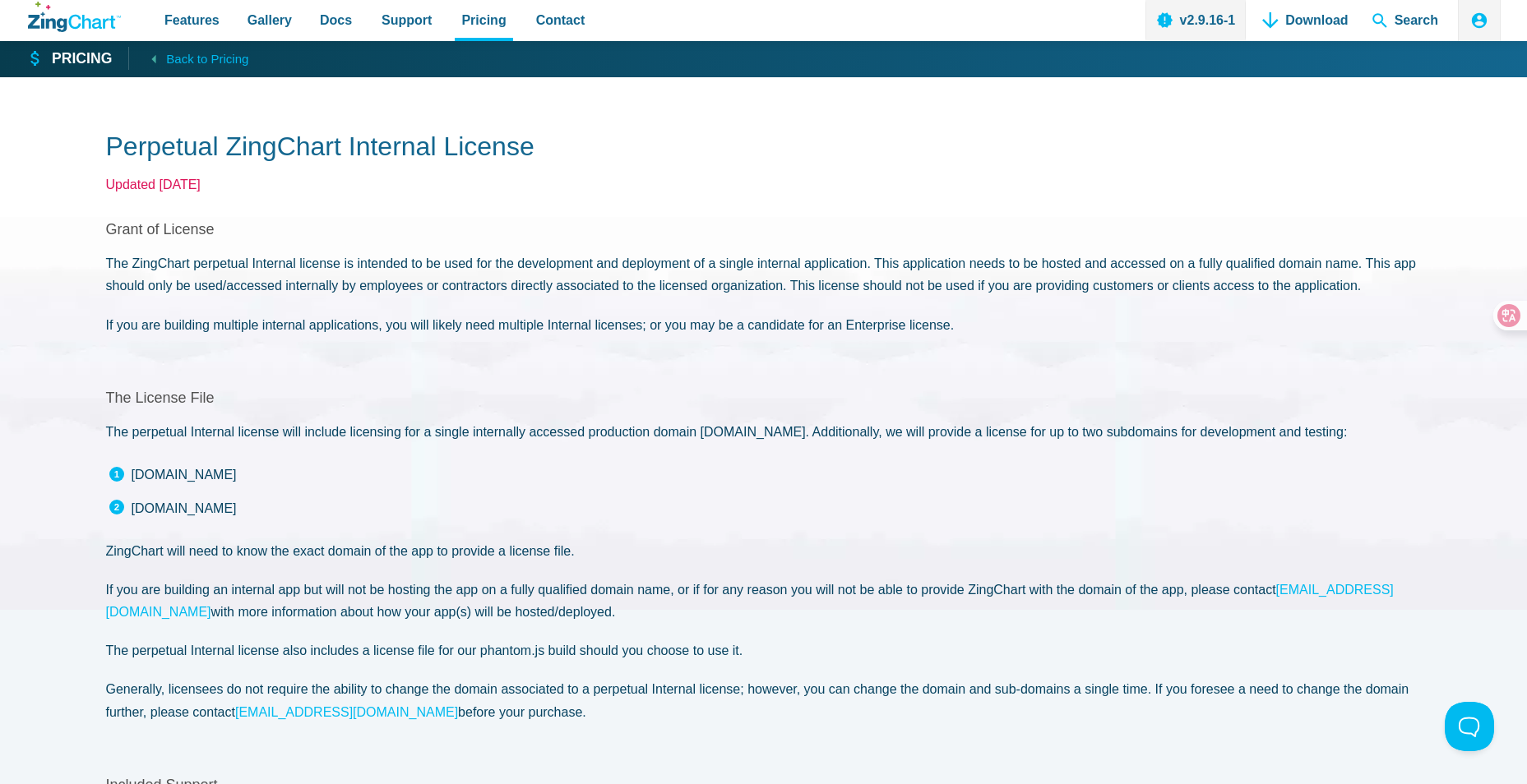
click at [200, 295] on p "The ZingChart perpetual Internal license is intended to be used for the develop…" at bounding box center [764, 274] width 1316 height 44
